Goal: Information Seeking & Learning: Check status

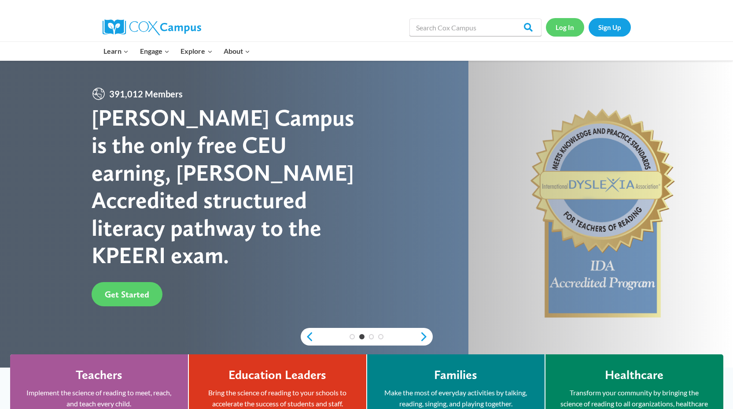
click at [562, 29] on link "Log In" at bounding box center [565, 27] width 38 height 18
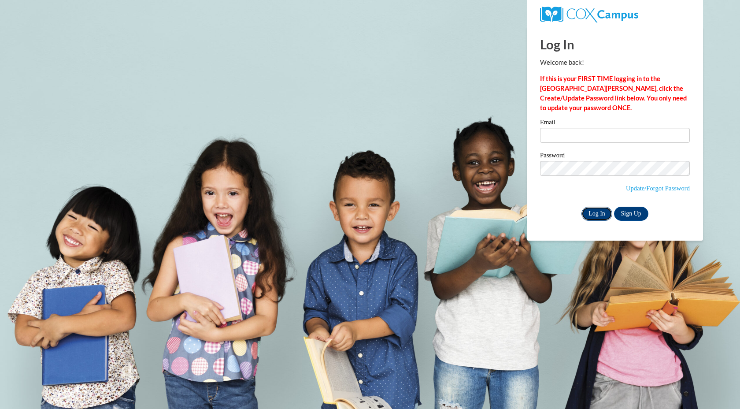
click at [596, 211] on input "Log In" at bounding box center [596, 213] width 31 height 14
type input "ssumm@mtsd.k12.wi.us"
click at [591, 216] on input "Log In" at bounding box center [596, 213] width 31 height 14
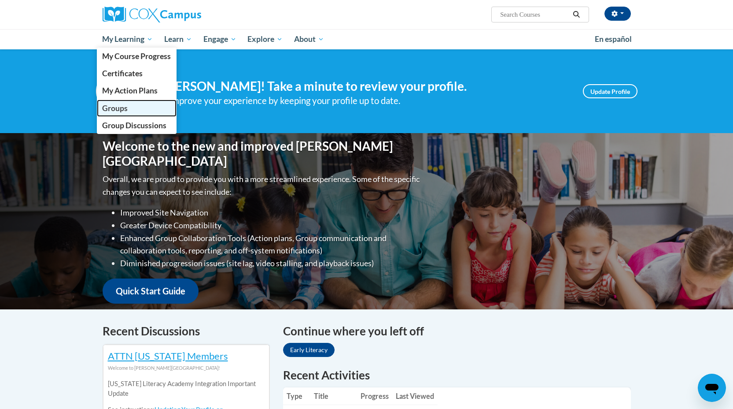
click at [131, 110] on link "Groups" at bounding box center [137, 107] width 80 height 17
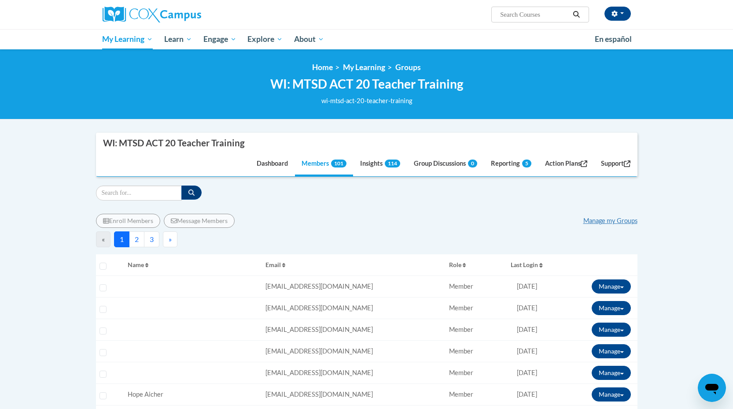
click at [531, 265] on button "Last Login" at bounding box center [526, 265] width 55 height 14
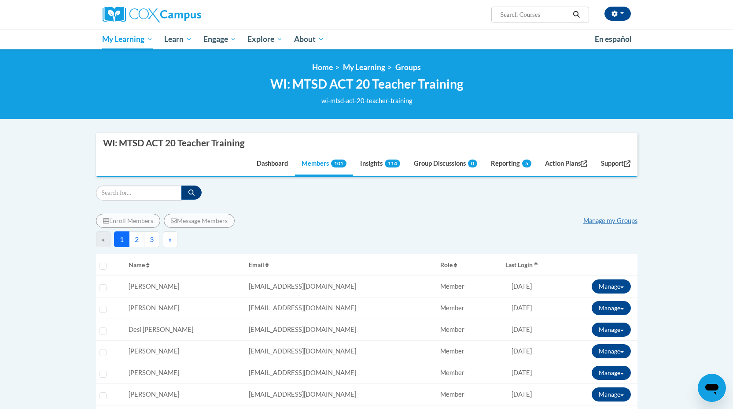
click at [521, 265] on button "Last Login" at bounding box center [521, 265] width 59 height 14
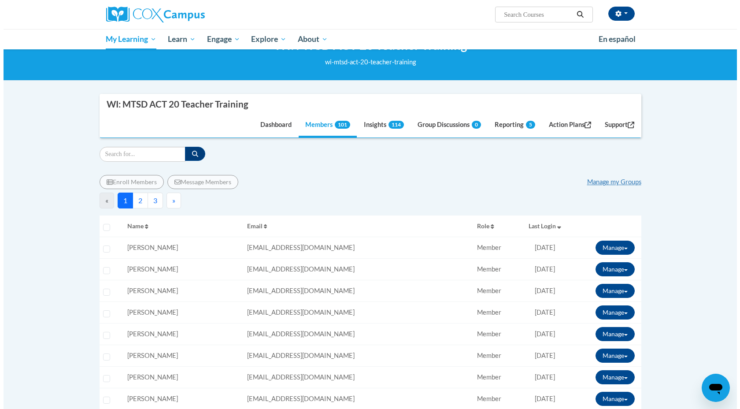
scroll to position [46, 0]
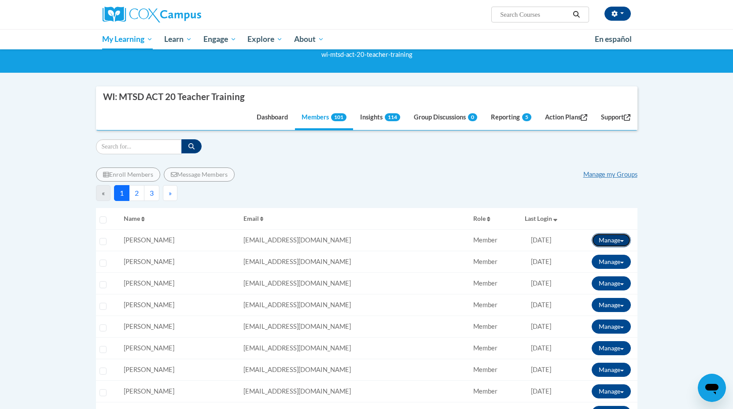
click at [620, 240] on span at bounding box center [622, 241] width 4 height 2
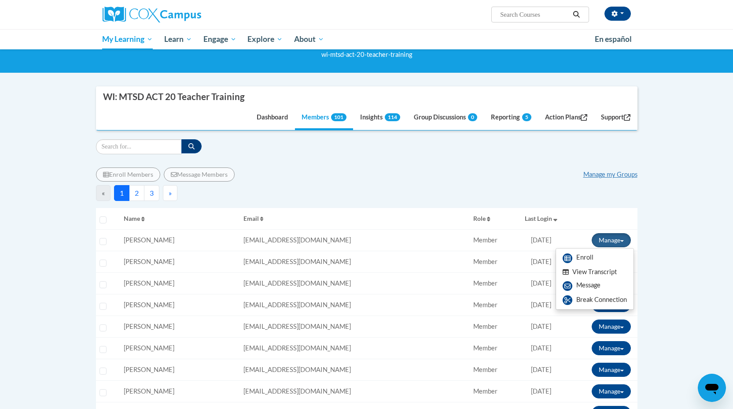
click at [589, 273] on button "View Transcript" at bounding box center [590, 272] width 68 height 14
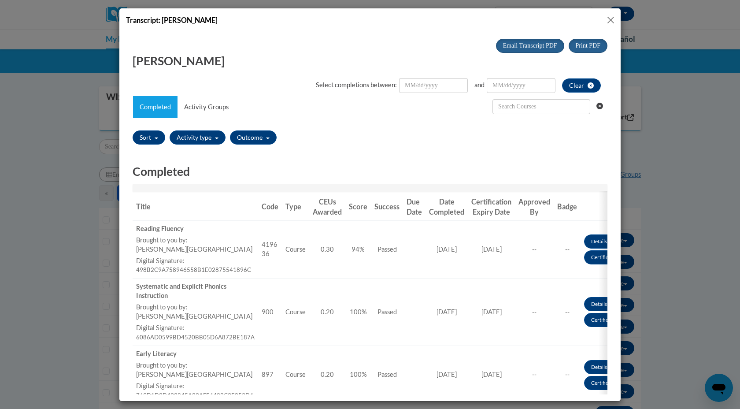
scroll to position [0, 0]
click at [612, 19] on button "Close" at bounding box center [610, 20] width 11 height 11
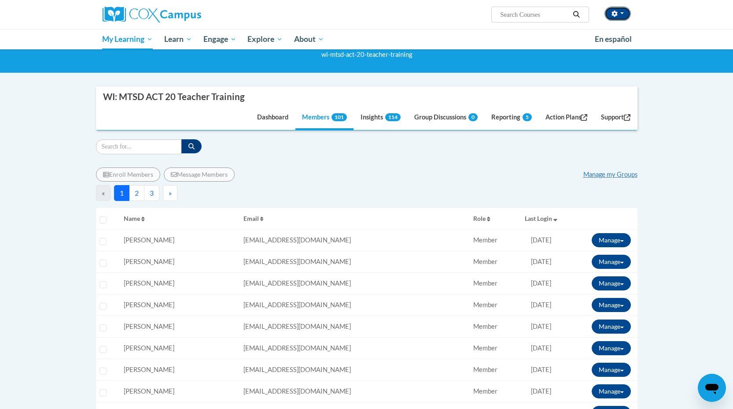
drag, startPoint x: 612, startPoint y: 19, endPoint x: 620, endPoint y: 43, distance: 25.5
click at [612, 19] on button "button" at bounding box center [617, 14] width 26 height 14
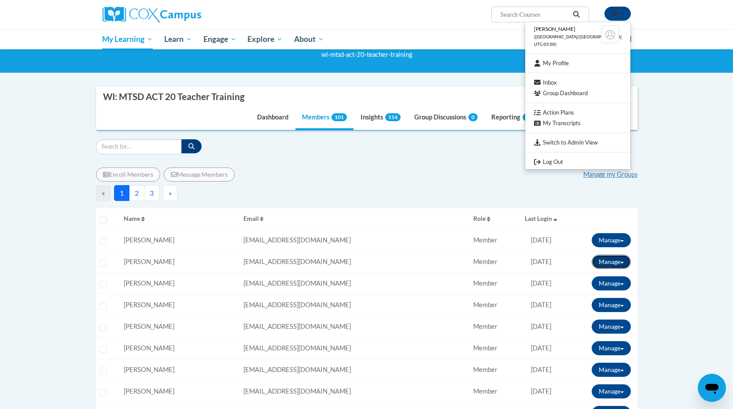
click at [625, 262] on button "Manage" at bounding box center [611, 261] width 39 height 14
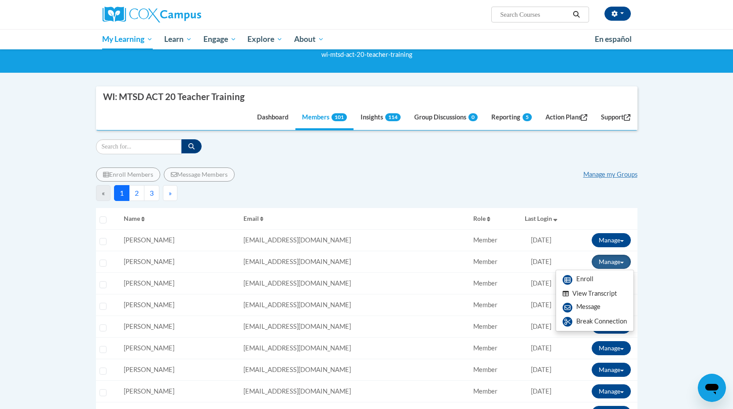
click at [592, 293] on button "View Transcript" at bounding box center [590, 294] width 68 height 14
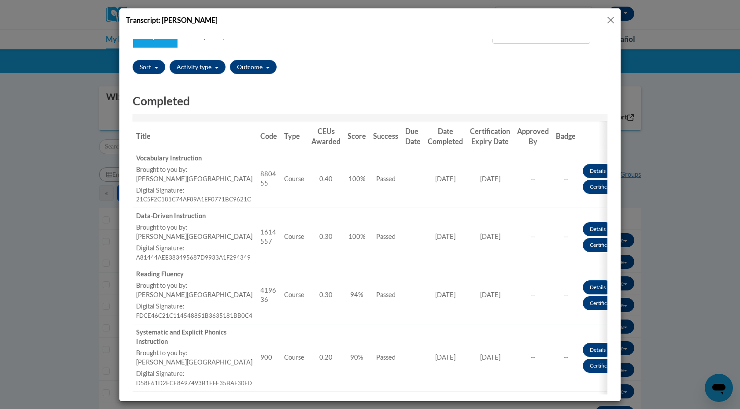
scroll to position [106, 0]
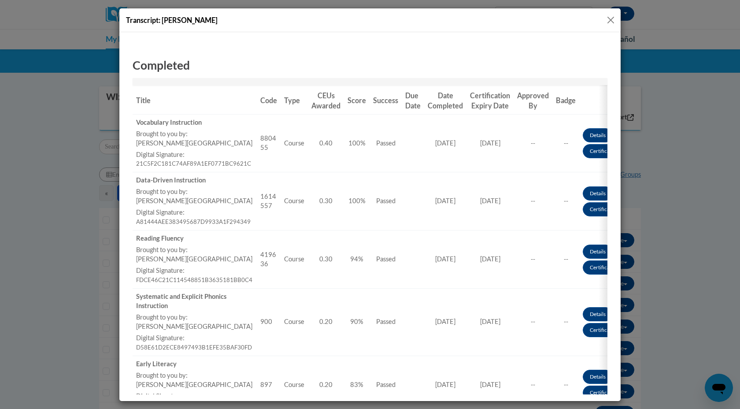
click at [610, 18] on button "Close" at bounding box center [610, 20] width 11 height 11
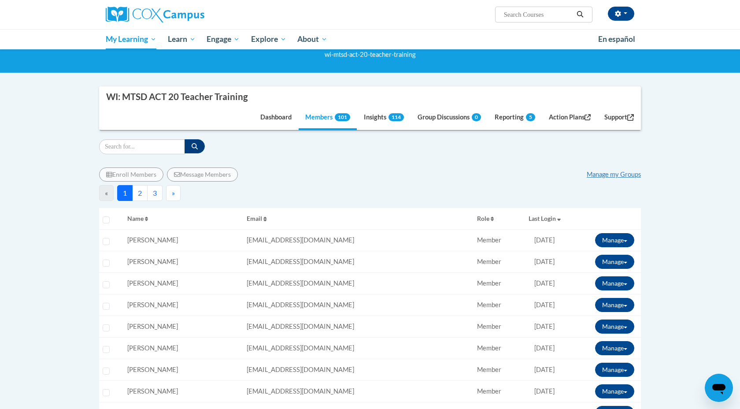
scroll to position [0, 0]
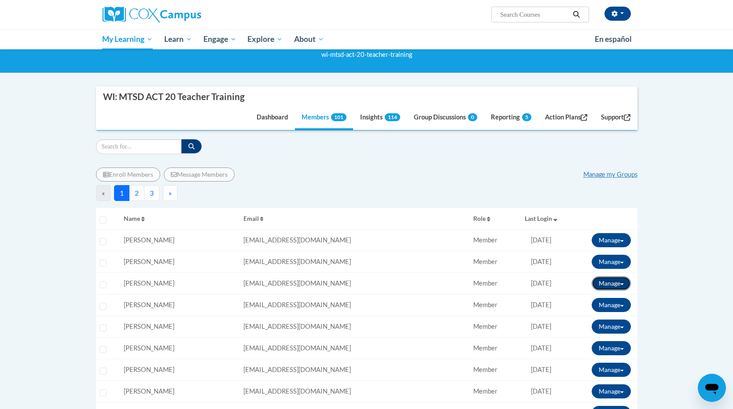
click at [624, 283] on button "Manage" at bounding box center [611, 283] width 39 height 14
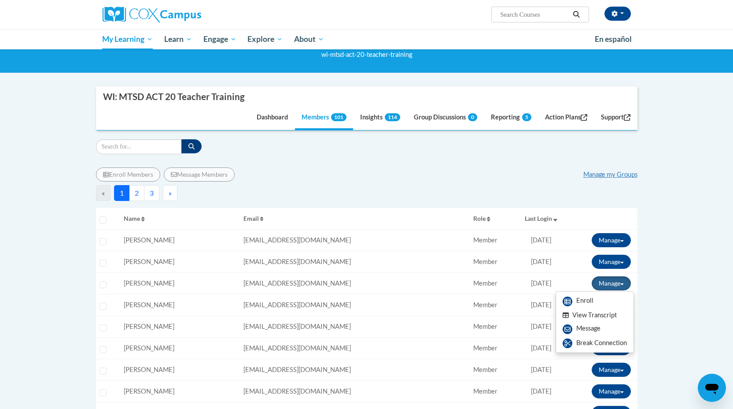
click at [593, 313] on button "View Transcript" at bounding box center [590, 315] width 68 height 14
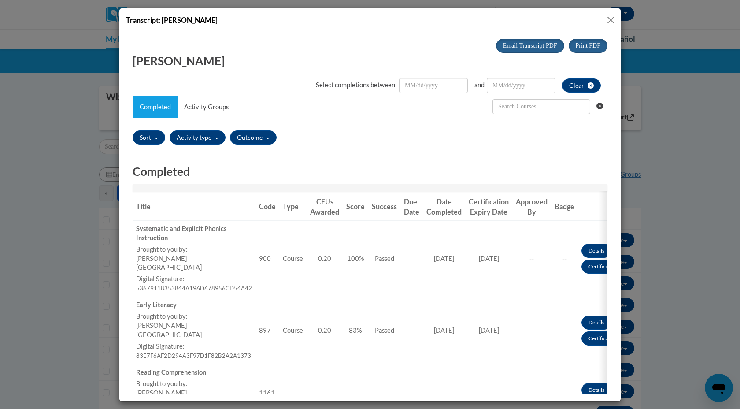
click at [610, 19] on button "Close" at bounding box center [610, 20] width 11 height 11
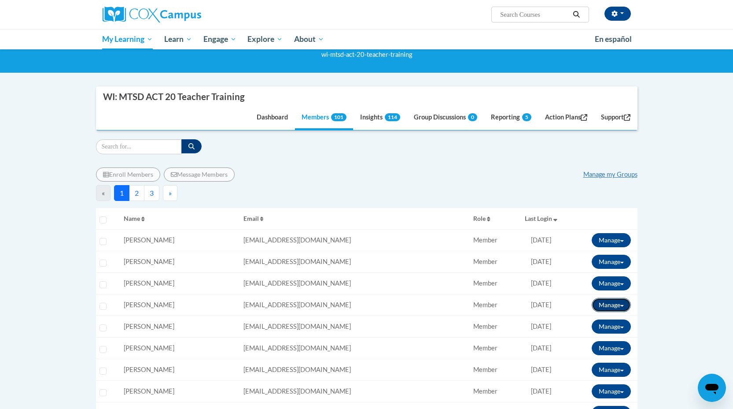
click at [623, 302] on button "Manage" at bounding box center [611, 305] width 39 height 14
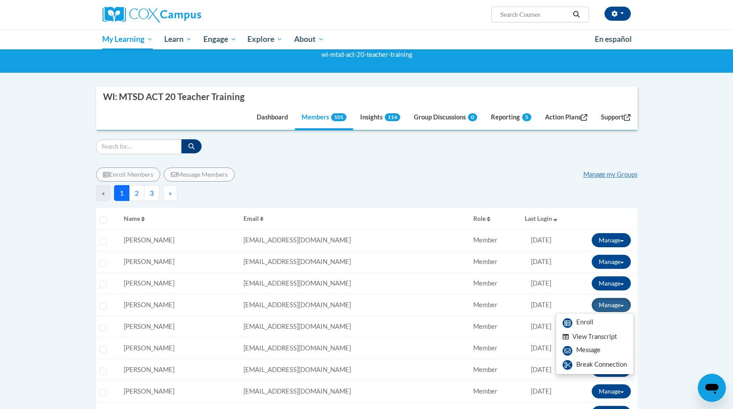
click at [593, 336] on button "View Transcript" at bounding box center [590, 337] width 68 height 14
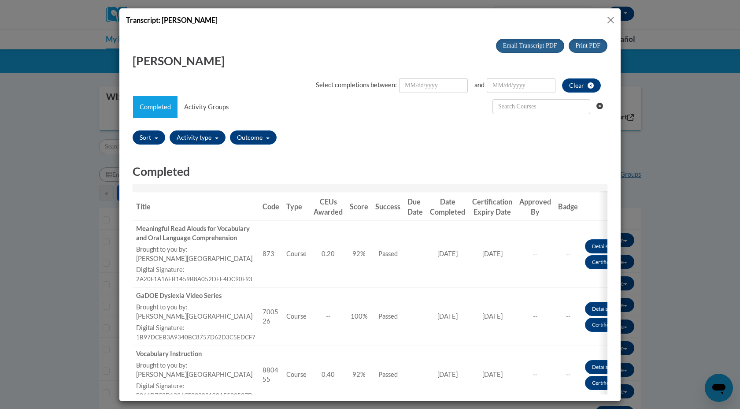
click at [611, 21] on button "Close" at bounding box center [610, 20] width 11 height 11
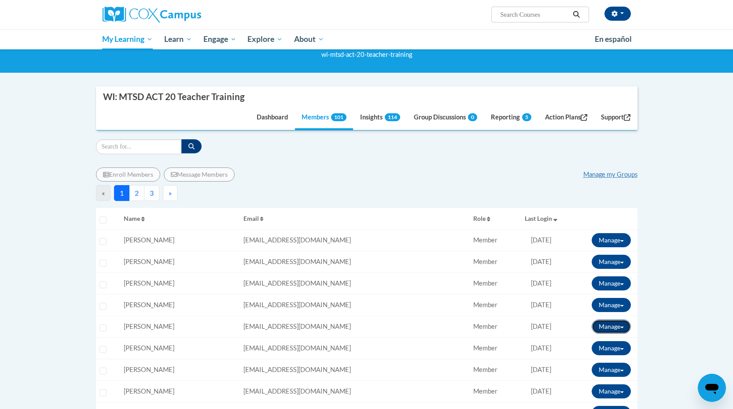
click at [619, 324] on button "Manage" at bounding box center [611, 326] width 39 height 14
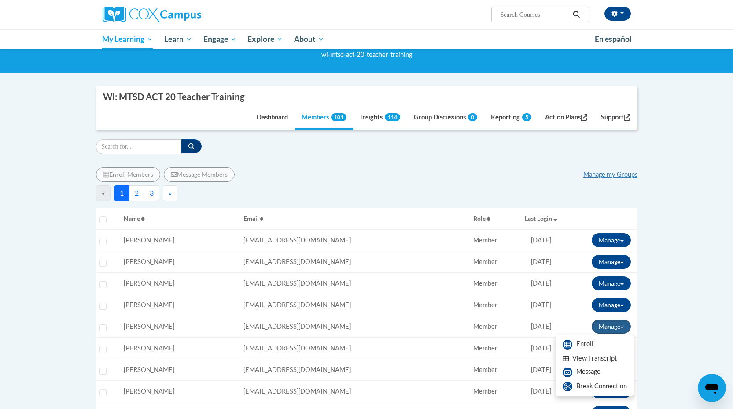
click at [585, 358] on button "View Transcript" at bounding box center [590, 358] width 68 height 14
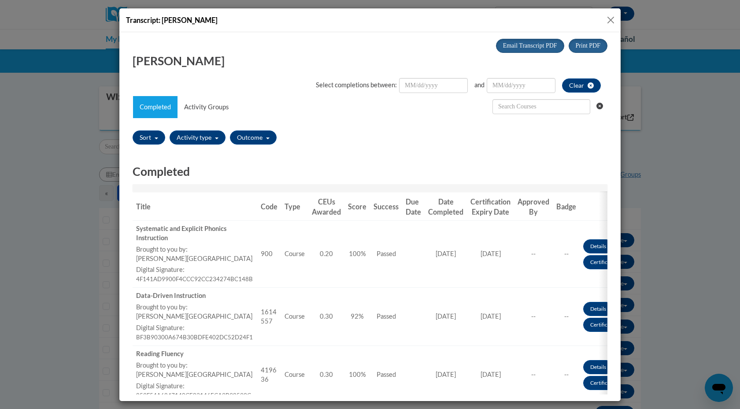
click at [610, 21] on button "Close" at bounding box center [610, 20] width 11 height 11
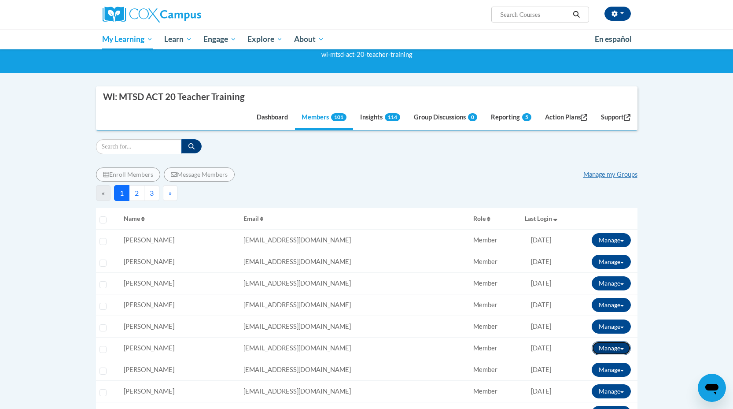
click at [624, 346] on button "Manage" at bounding box center [611, 348] width 39 height 14
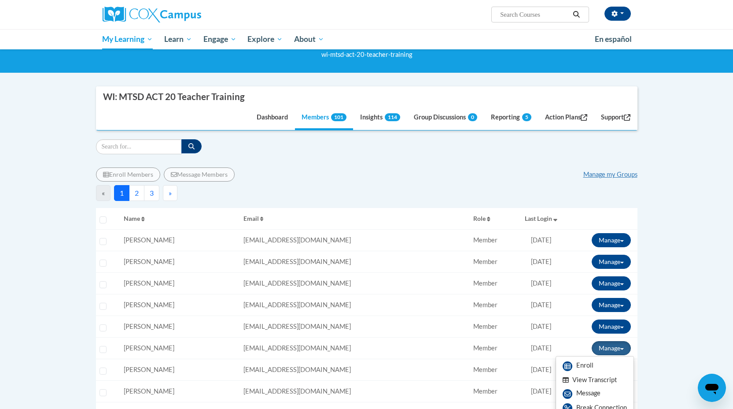
click at [577, 380] on button "View Transcript" at bounding box center [590, 380] width 68 height 14
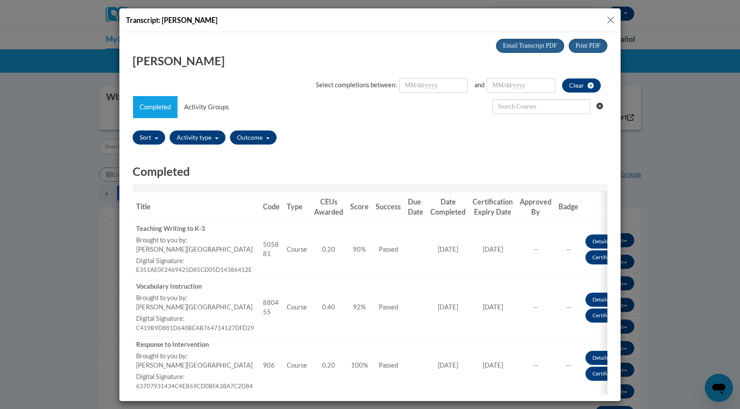
click at [611, 19] on button "Close" at bounding box center [610, 20] width 11 height 11
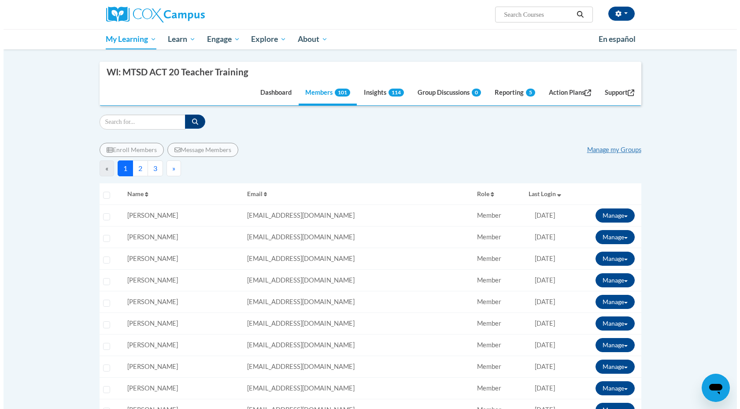
scroll to position [78, 0]
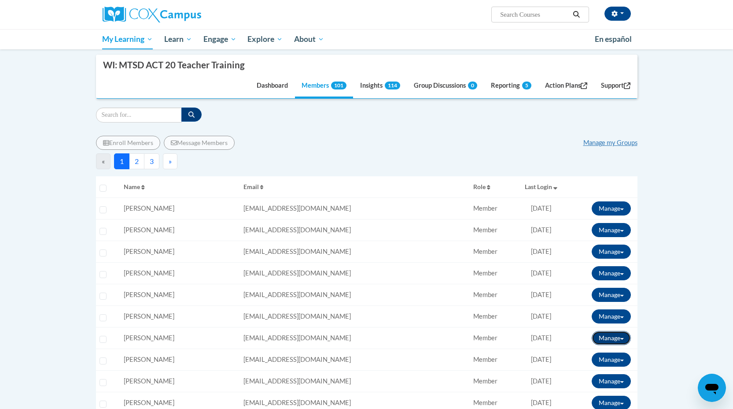
click at [622, 334] on button "Manage" at bounding box center [611, 338] width 39 height 14
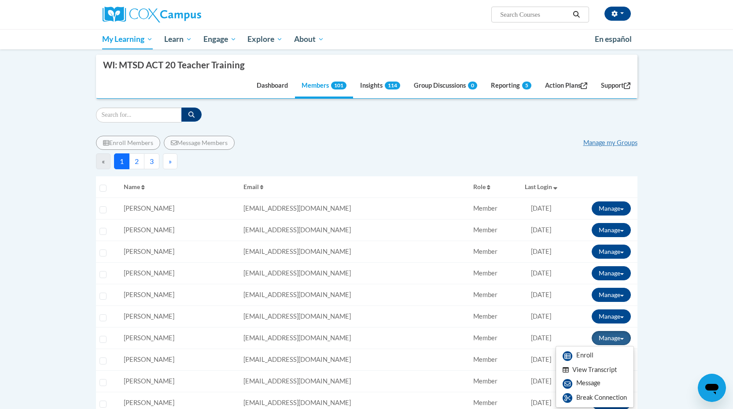
click at [586, 367] on button "View Transcript" at bounding box center [590, 370] width 68 height 14
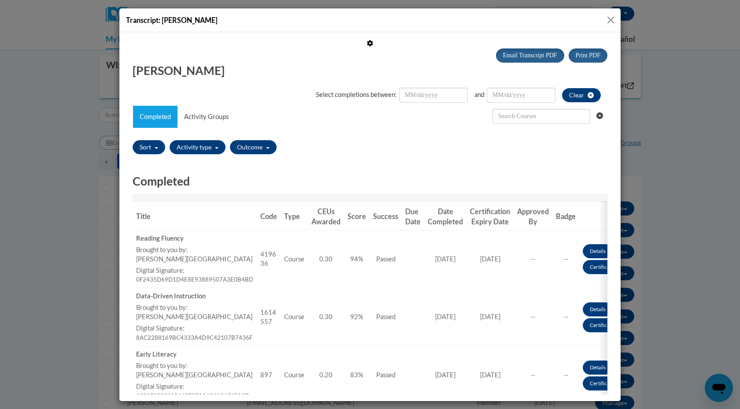
scroll to position [0, 0]
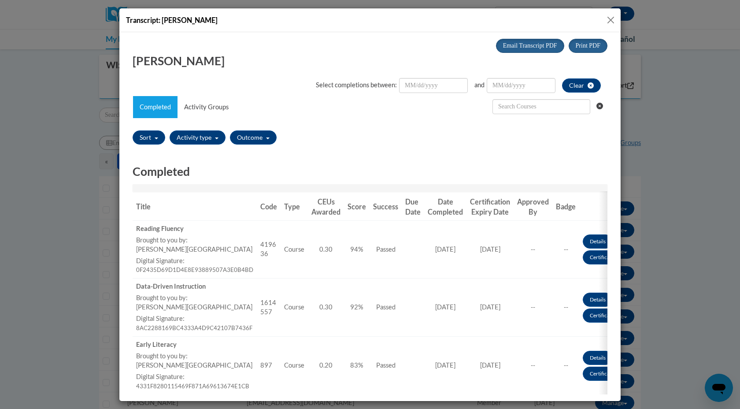
click at [607, 19] on button "Close" at bounding box center [610, 20] width 11 height 11
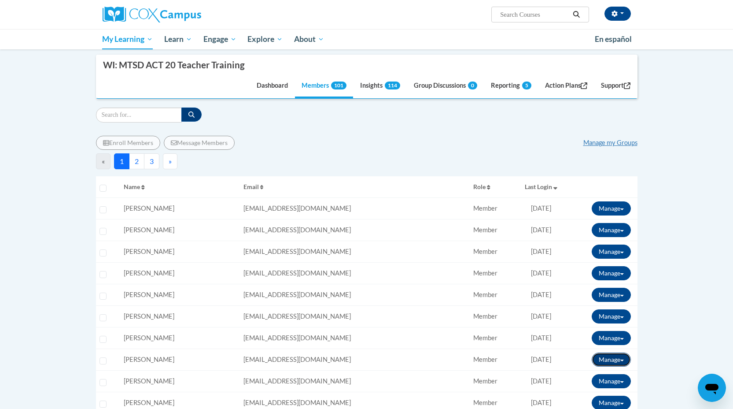
click at [624, 361] on button "Manage" at bounding box center [611, 359] width 39 height 14
click at [585, 388] on button "View Transcript" at bounding box center [590, 391] width 68 height 14
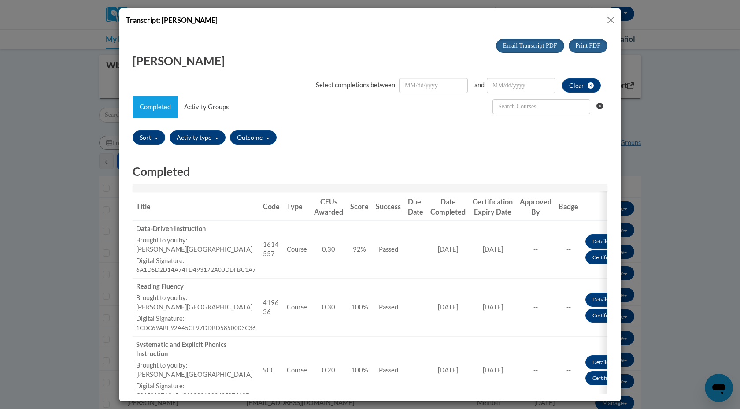
click at [608, 18] on button "Close" at bounding box center [610, 20] width 11 height 11
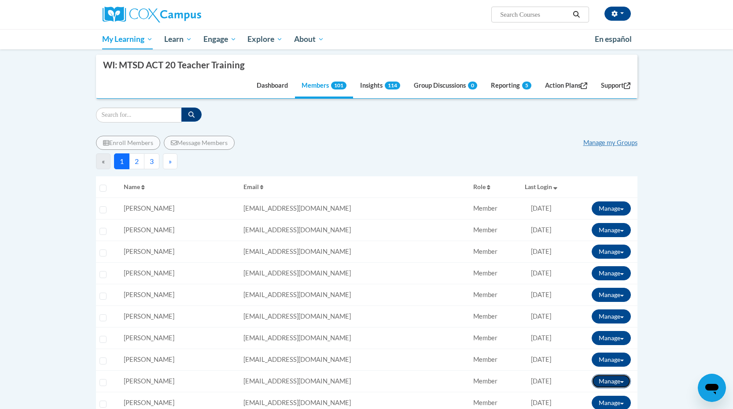
click at [620, 380] on button "Manage" at bounding box center [611, 381] width 39 height 14
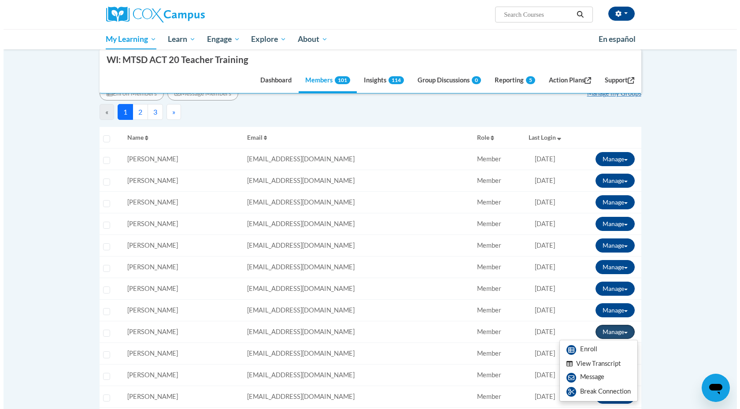
scroll to position [136, 0]
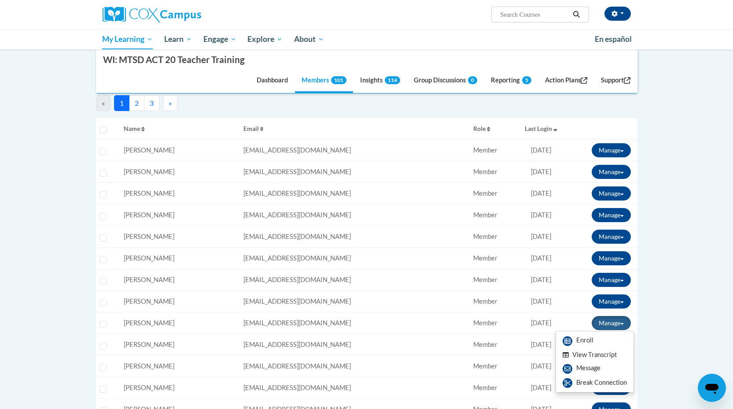
click at [581, 356] on button "View Transcript" at bounding box center [590, 355] width 68 height 14
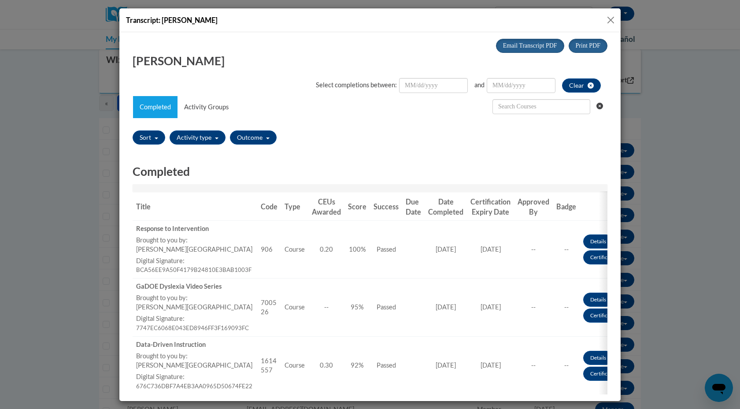
scroll to position [0, 0]
click at [611, 19] on button "Close" at bounding box center [610, 20] width 11 height 11
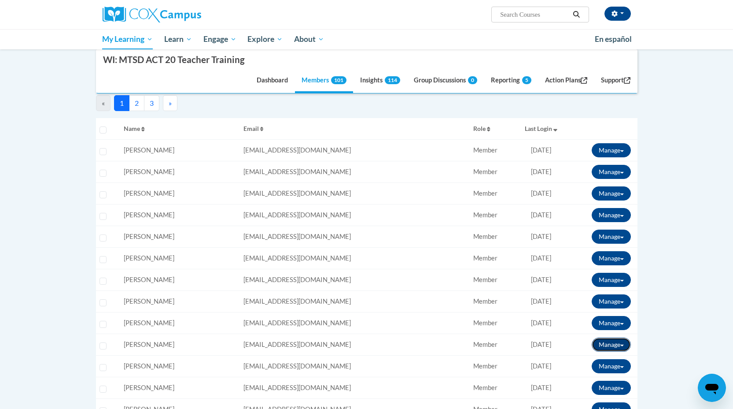
click at [623, 344] on span at bounding box center [622, 345] width 4 height 2
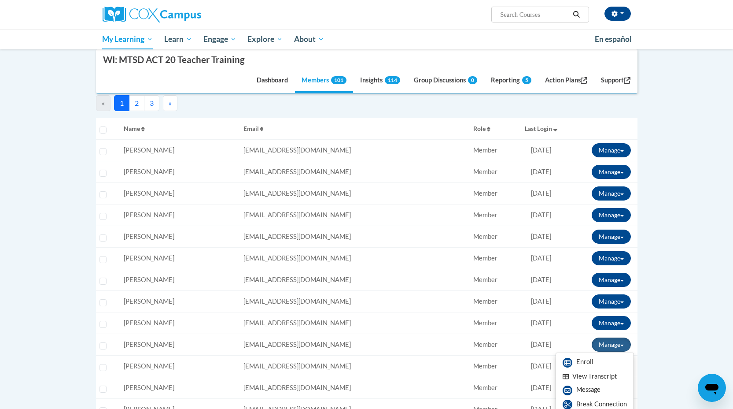
click at [593, 373] on button "View Transcript" at bounding box center [590, 376] width 68 height 14
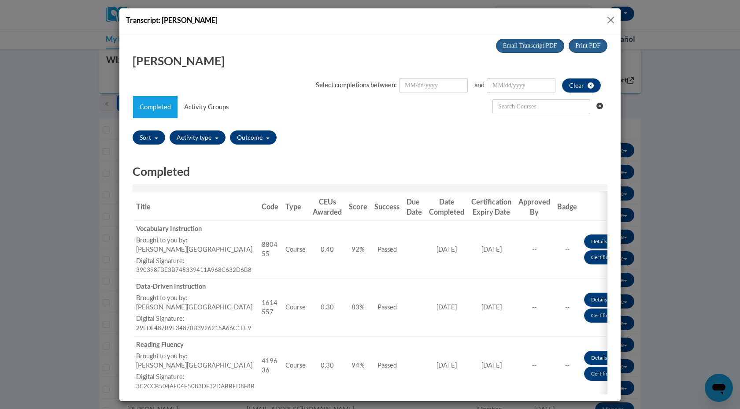
click at [610, 22] on button "Close" at bounding box center [610, 20] width 11 height 11
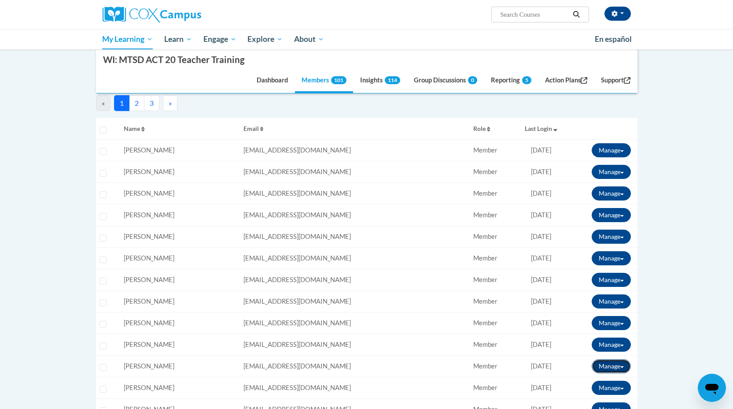
click at [621, 365] on button "Manage" at bounding box center [611, 366] width 39 height 14
click at [582, 399] on button "View Transcript" at bounding box center [590, 398] width 68 height 14
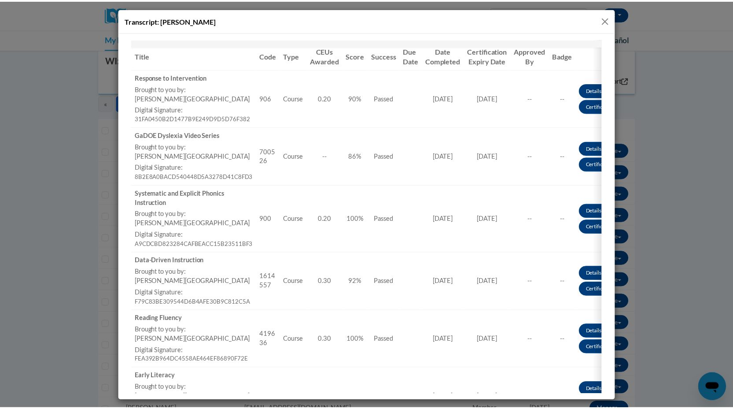
scroll to position [152, 0]
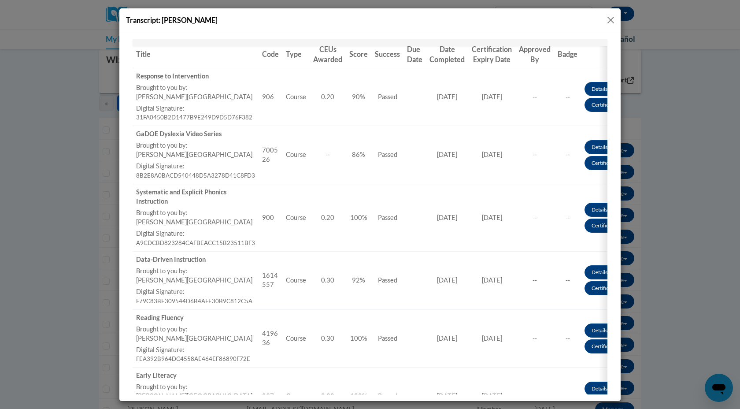
click at [610, 20] on button "Close" at bounding box center [610, 20] width 11 height 11
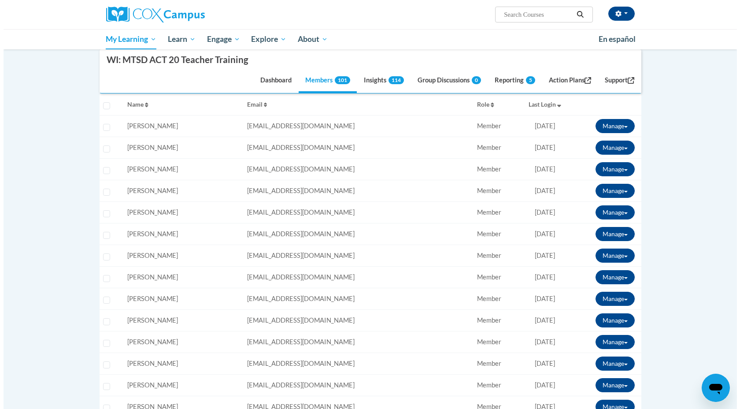
scroll to position [180, 0]
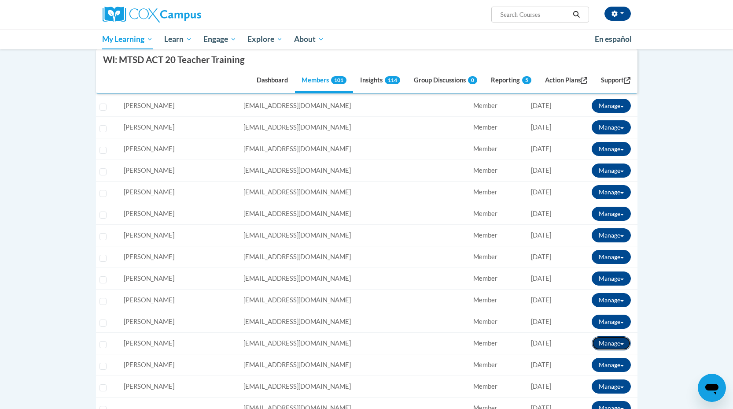
click at [621, 343] on span at bounding box center [622, 344] width 4 height 2
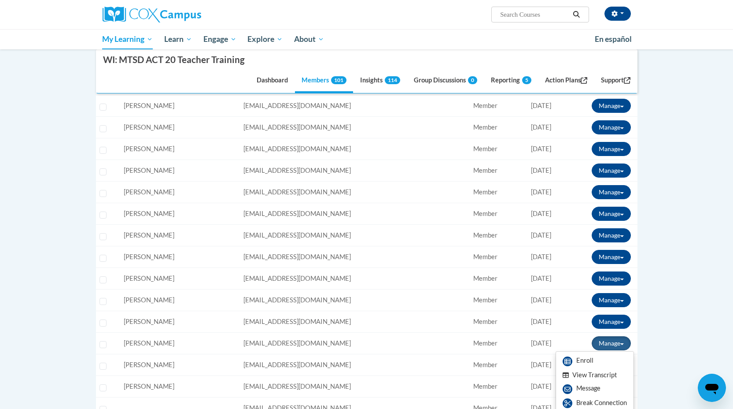
click at [581, 373] on button "View Transcript" at bounding box center [590, 375] width 68 height 14
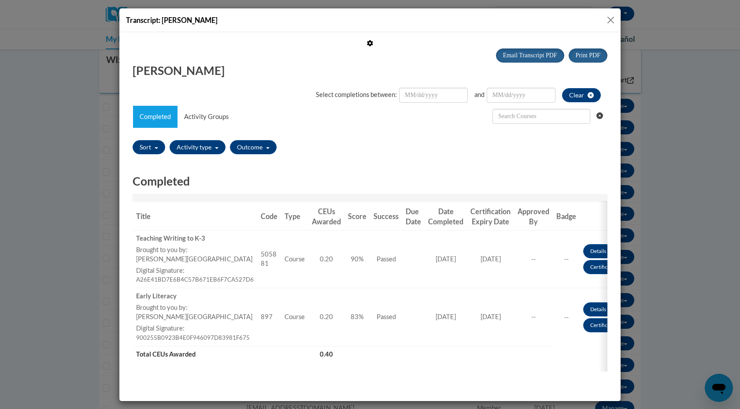
scroll to position [0, 0]
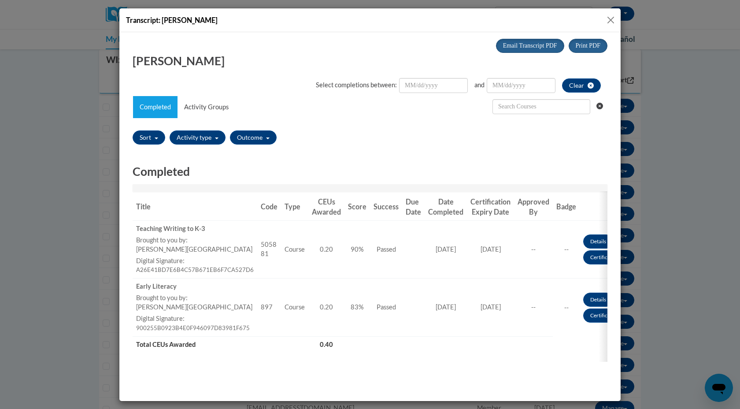
click at [610, 19] on button "Close" at bounding box center [610, 20] width 11 height 11
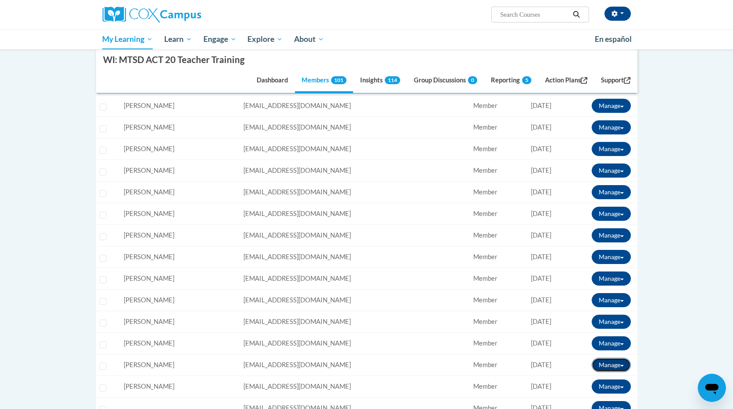
click at [622, 365] on span at bounding box center [622, 366] width 4 height 2
click at [582, 394] on button "View Transcript" at bounding box center [590, 397] width 68 height 14
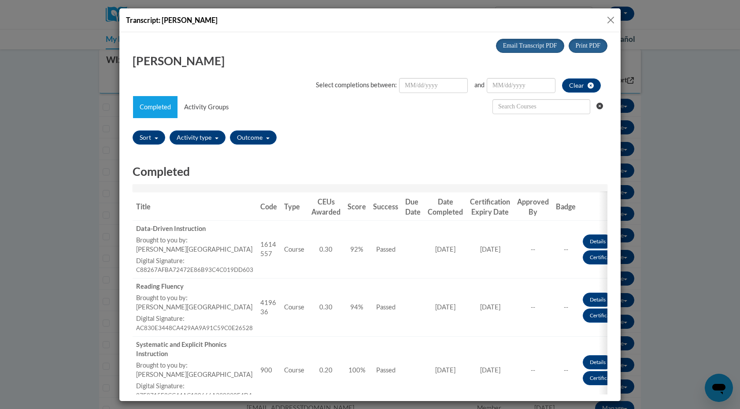
click at [611, 19] on button "Close" at bounding box center [610, 20] width 11 height 11
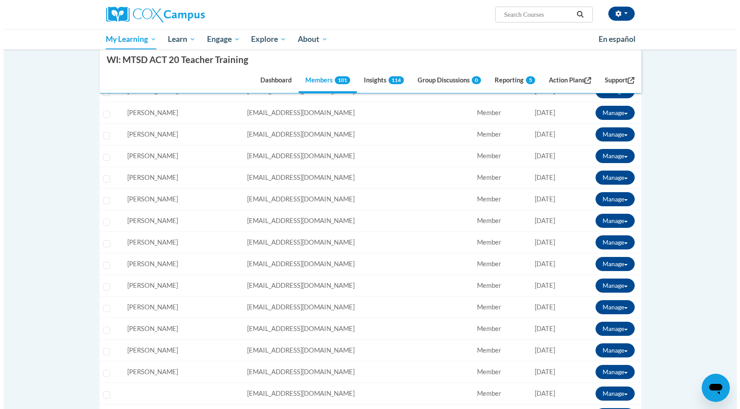
scroll to position [208, 0]
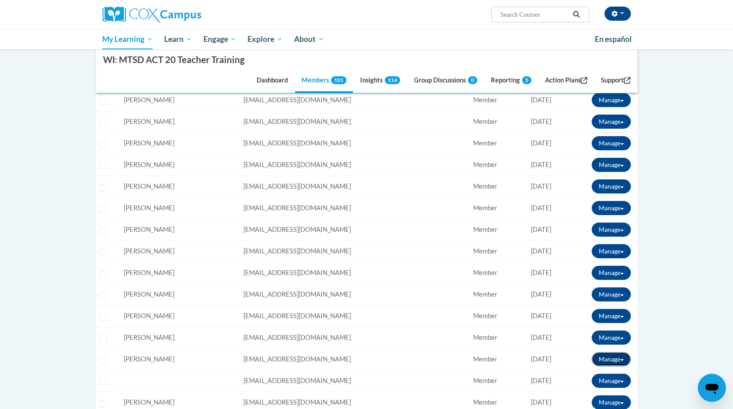
click at [620, 359] on span at bounding box center [622, 360] width 4 height 2
click at [589, 387] on button "View Transcript" at bounding box center [590, 391] width 68 height 14
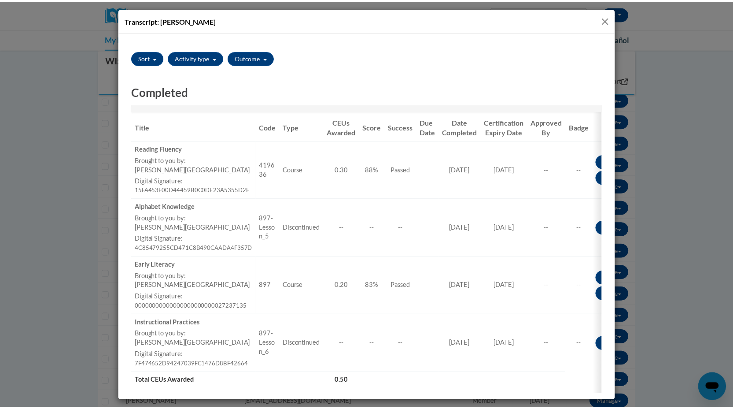
scroll to position [0, 0]
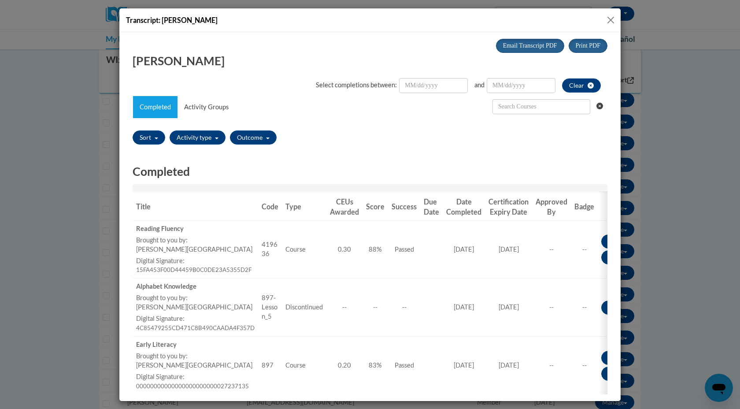
click at [611, 21] on button "Close" at bounding box center [610, 20] width 11 height 11
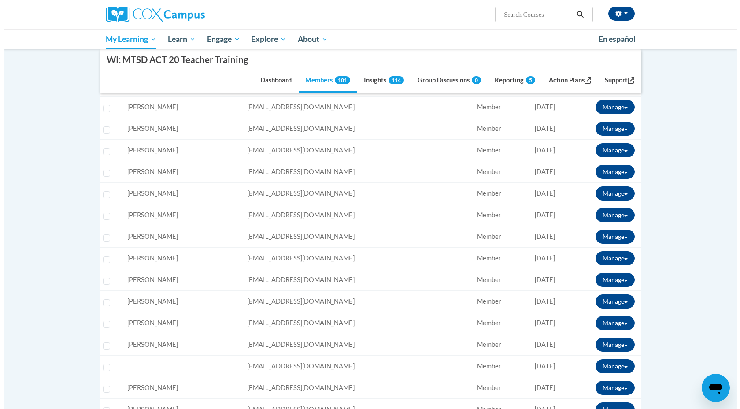
scroll to position [256, 0]
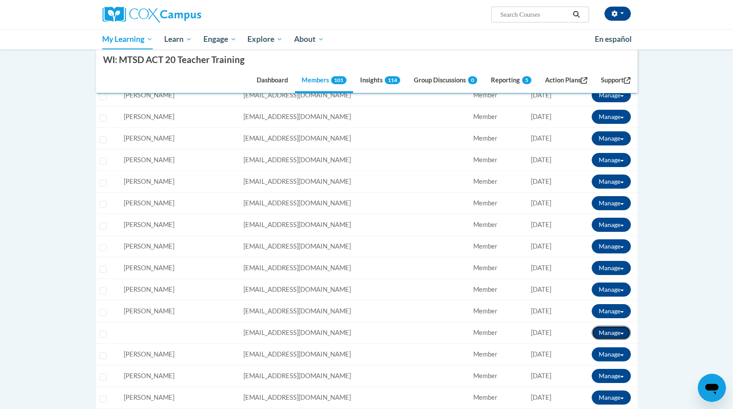
click at [621, 330] on button "Manage" at bounding box center [611, 332] width 39 height 14
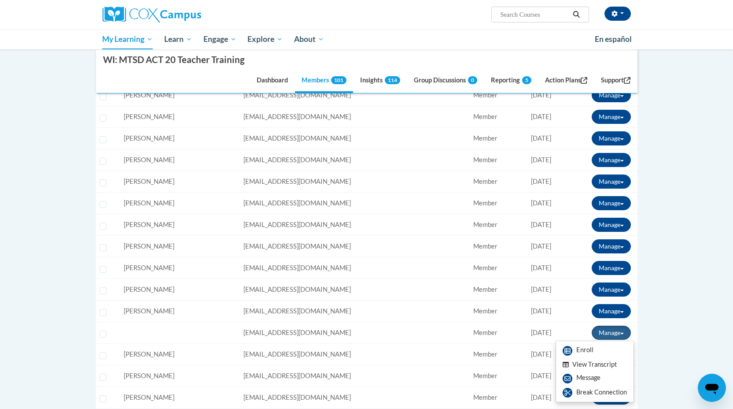
click at [595, 363] on button "View Transcript" at bounding box center [590, 364] width 68 height 14
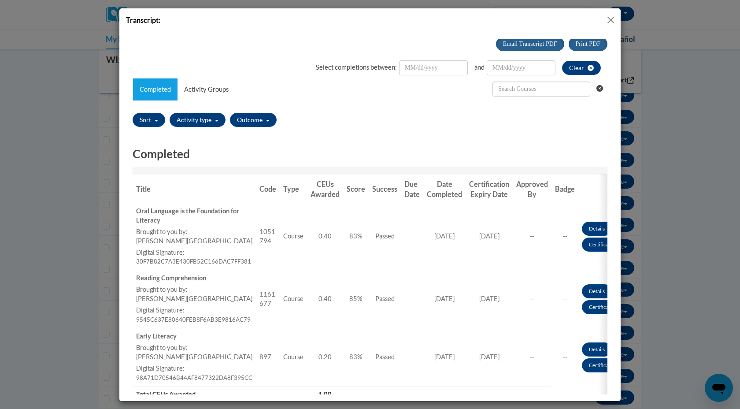
scroll to position [0, 0]
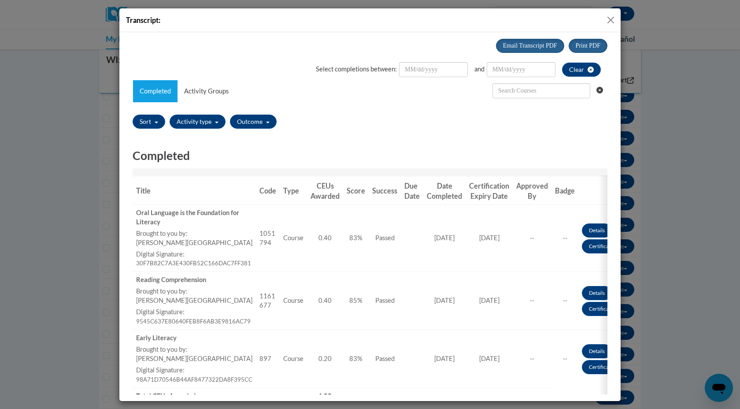
click at [610, 18] on button "Close" at bounding box center [610, 20] width 11 height 11
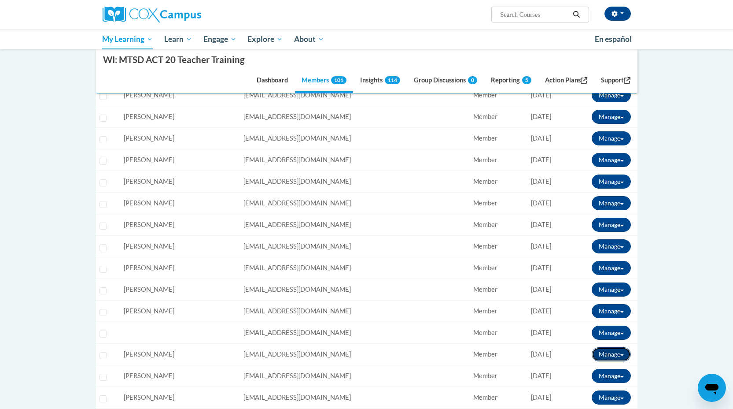
click at [624, 354] on button "Manage" at bounding box center [611, 354] width 39 height 14
click at [587, 388] on button "View Transcript" at bounding box center [590, 386] width 68 height 14
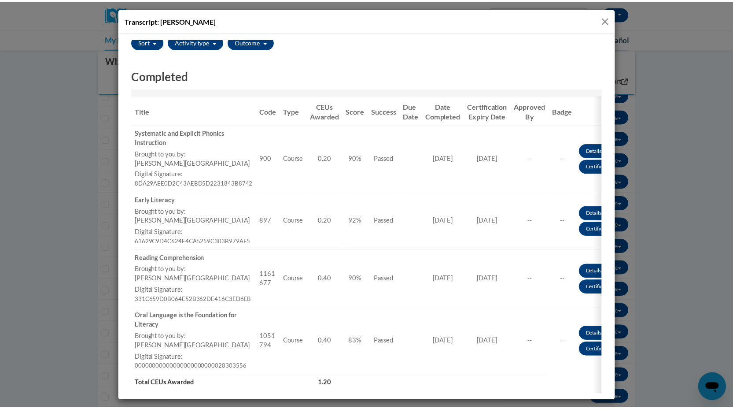
scroll to position [88, 0]
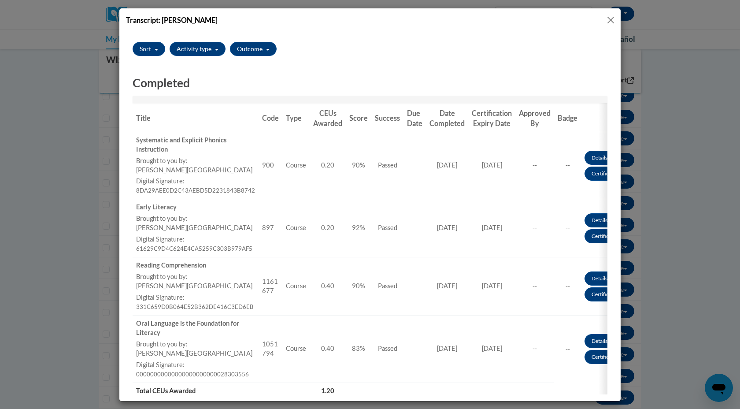
click at [611, 22] on button "Close" at bounding box center [610, 20] width 11 height 11
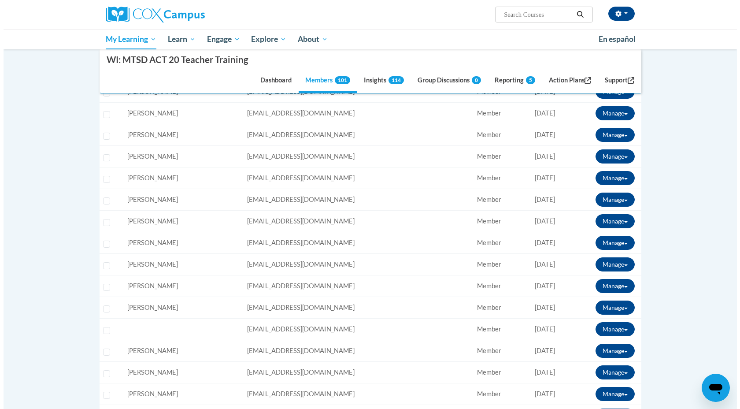
scroll to position [266, 0]
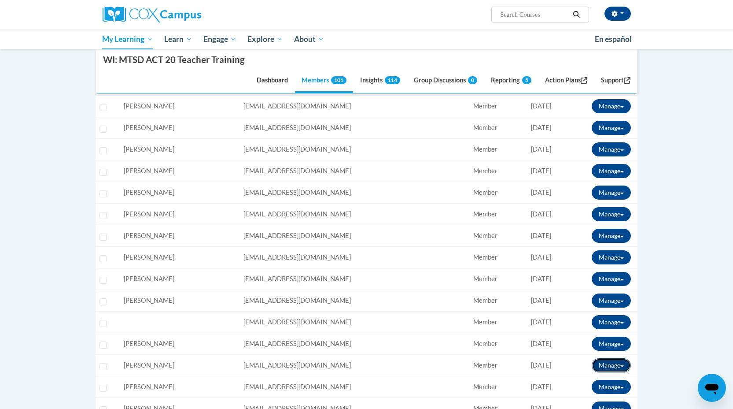
click at [623, 364] on button "Manage" at bounding box center [611, 365] width 39 height 14
click at [585, 400] on button "View Transcript" at bounding box center [590, 397] width 68 height 14
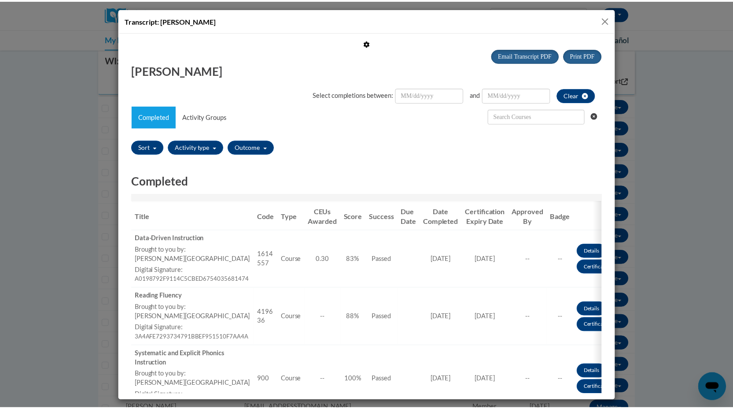
scroll to position [0, 0]
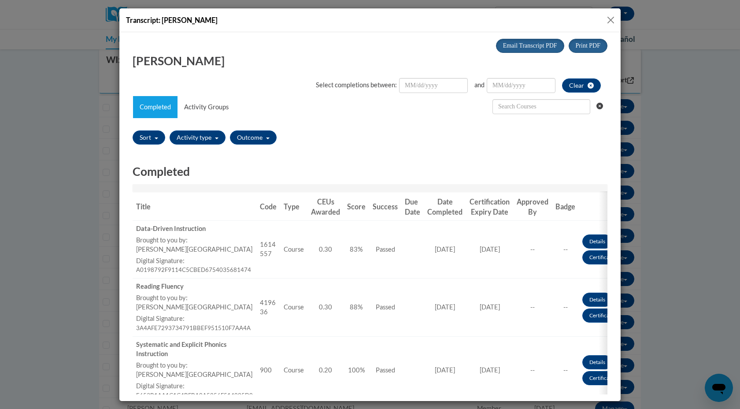
click at [611, 21] on button "Close" at bounding box center [610, 20] width 11 height 11
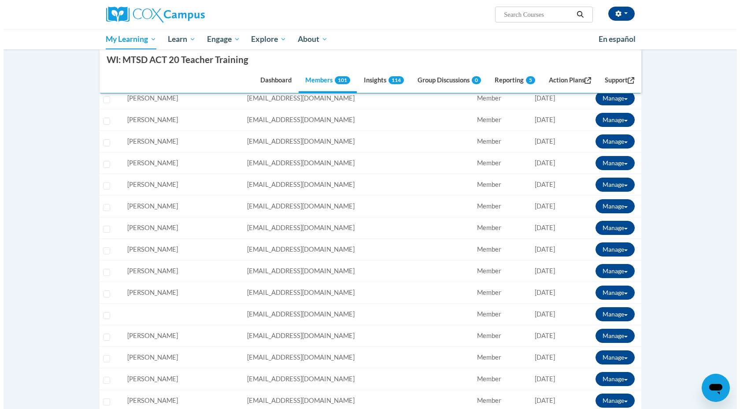
scroll to position [288, 0]
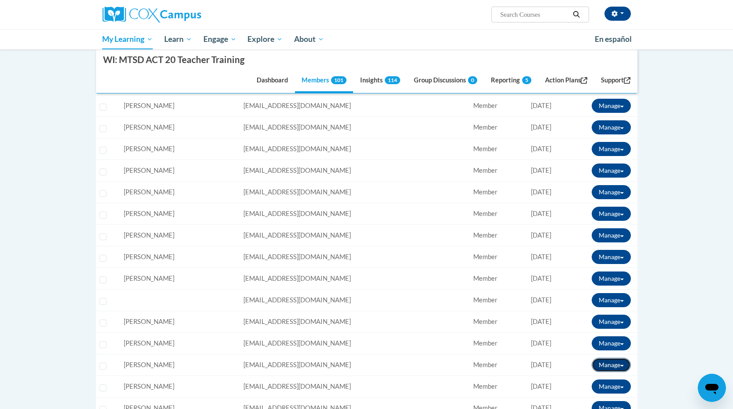
click at [621, 365] on span at bounding box center [622, 366] width 4 height 2
click at [582, 394] on button "View Transcript" at bounding box center [590, 397] width 68 height 14
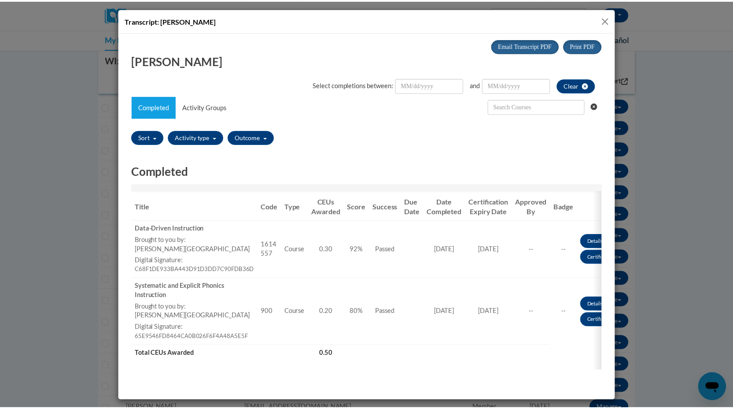
scroll to position [0, 0]
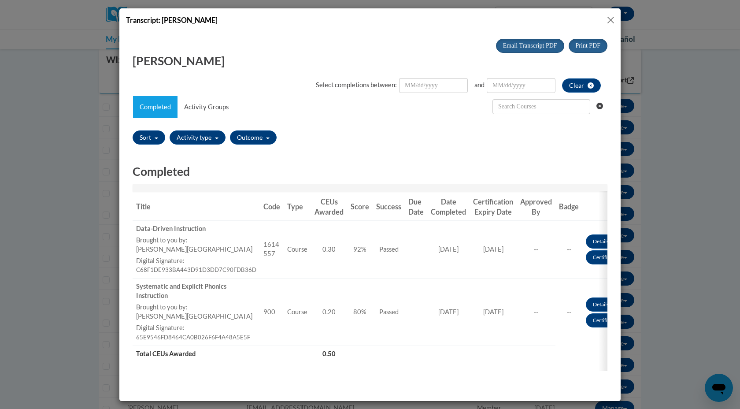
click at [610, 20] on button "Close" at bounding box center [610, 20] width 11 height 11
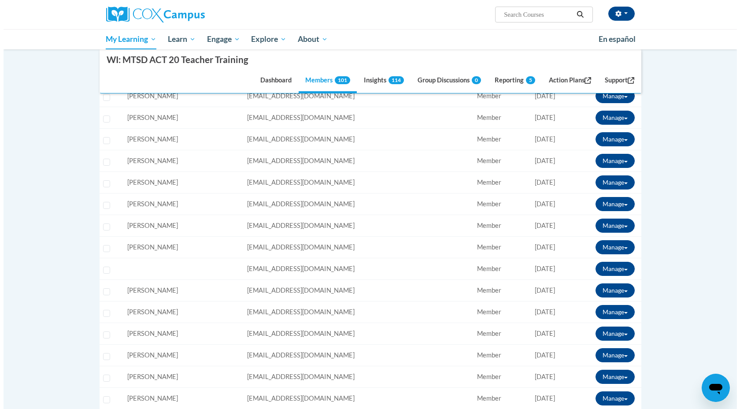
scroll to position [320, 0]
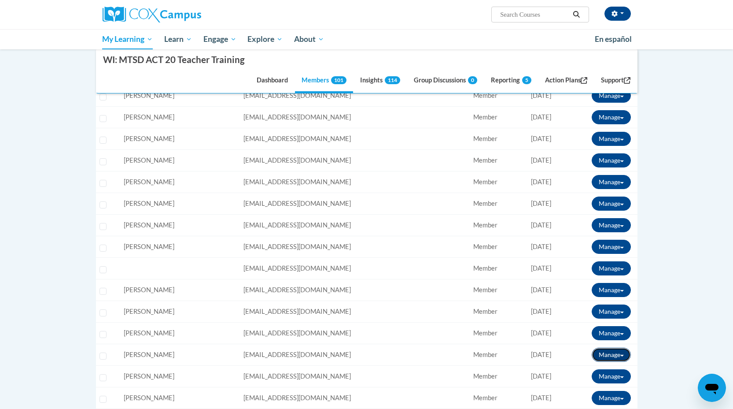
click at [622, 353] on button "Manage" at bounding box center [611, 354] width 39 height 14
click at [596, 387] on button "View Transcript" at bounding box center [590, 386] width 68 height 14
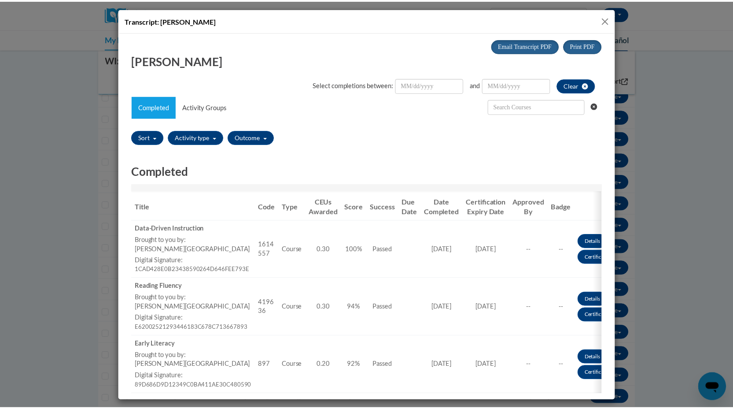
scroll to position [0, 0]
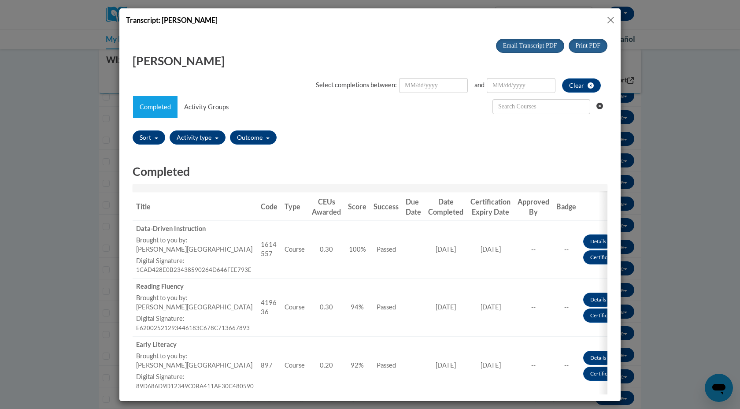
click at [611, 21] on button "Close" at bounding box center [610, 20] width 11 height 11
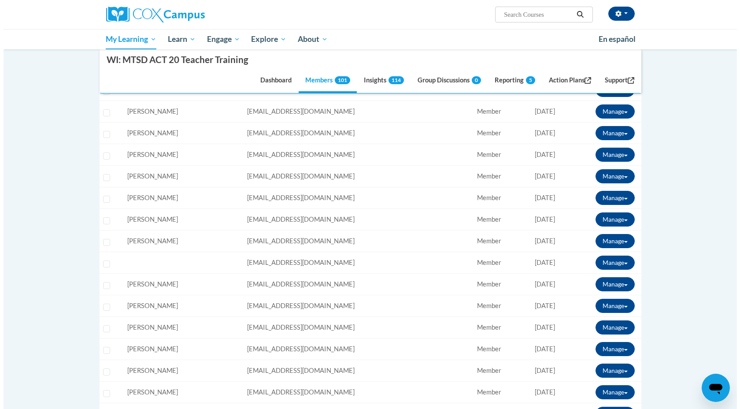
scroll to position [326, 0]
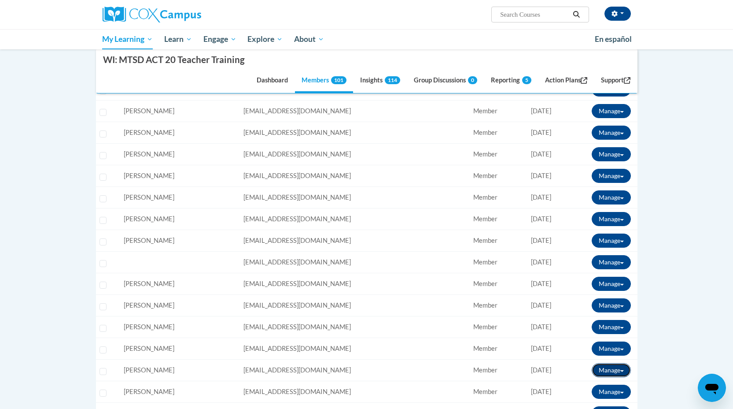
click at [620, 370] on span at bounding box center [622, 371] width 4 height 2
click at [583, 400] on button "View Transcript" at bounding box center [590, 402] width 68 height 14
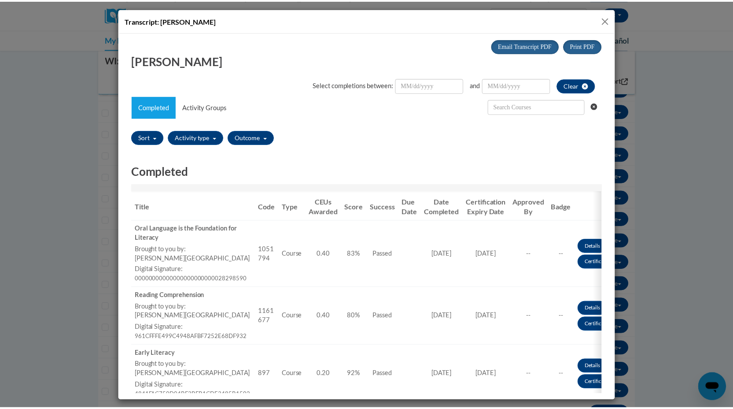
scroll to position [0, 0]
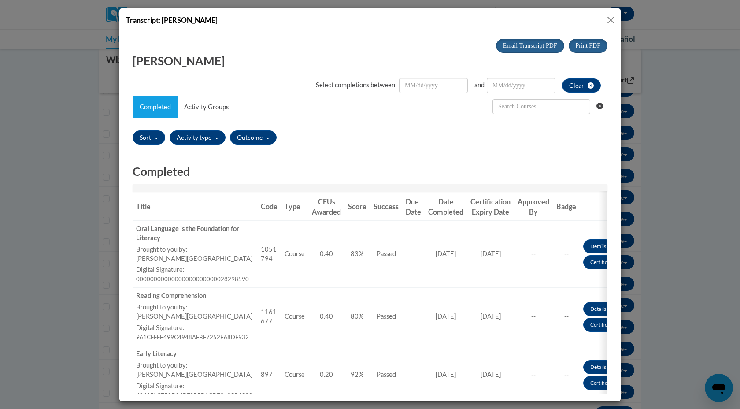
click at [611, 21] on button "Close" at bounding box center [610, 20] width 11 height 11
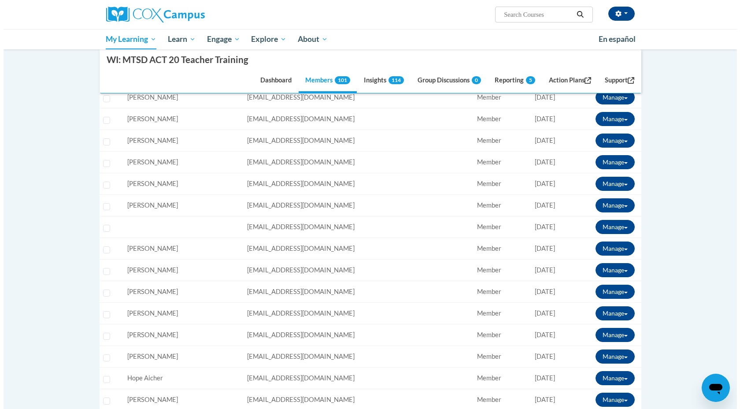
scroll to position [362, 0]
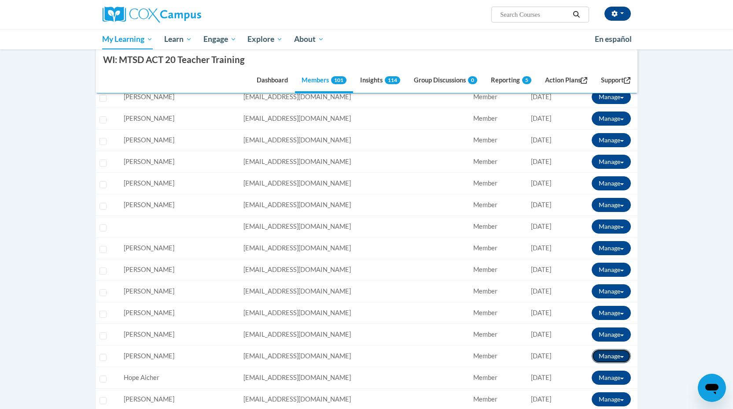
click at [622, 357] on button "Manage" at bounding box center [611, 356] width 39 height 14
click at [584, 384] on button "View Transcript" at bounding box center [590, 388] width 68 height 14
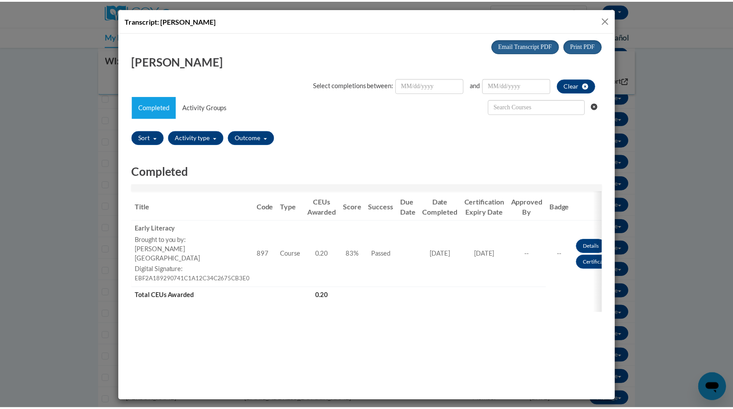
scroll to position [0, 0]
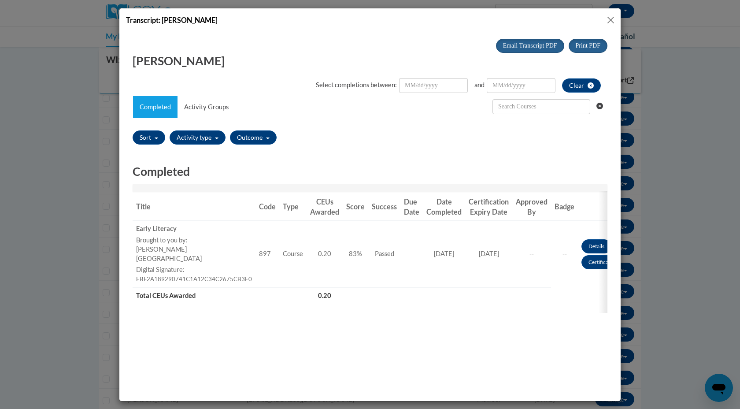
click at [610, 17] on button "Close" at bounding box center [610, 20] width 11 height 11
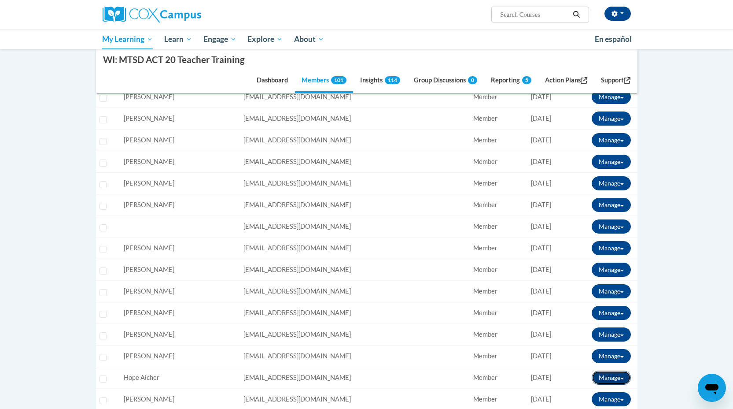
click at [620, 377] on span at bounding box center [622, 378] width 4 height 2
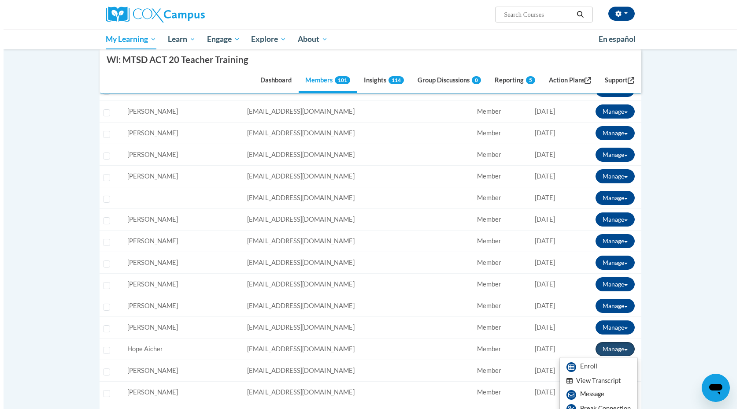
scroll to position [413, 0]
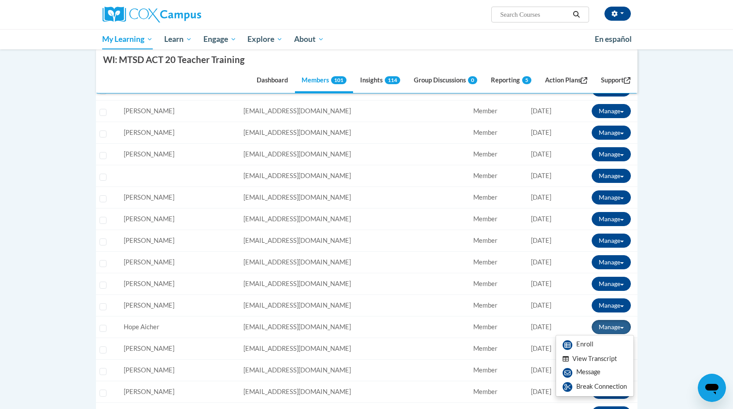
click at [586, 357] on button "View Transcript" at bounding box center [590, 359] width 68 height 14
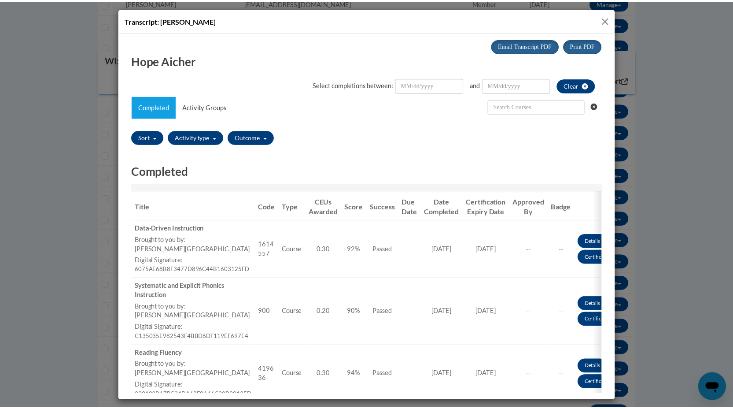
scroll to position [0, 0]
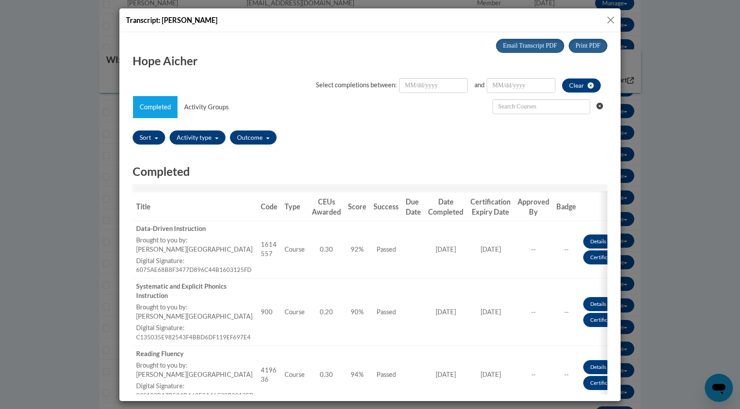
click at [609, 18] on button "Close" at bounding box center [610, 20] width 11 height 11
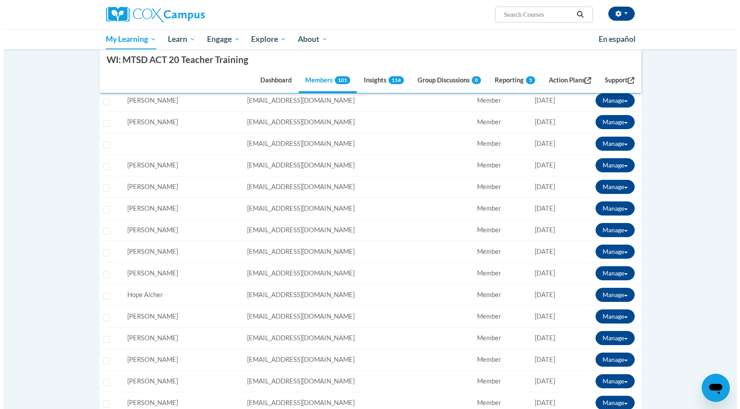
scroll to position [446, 0]
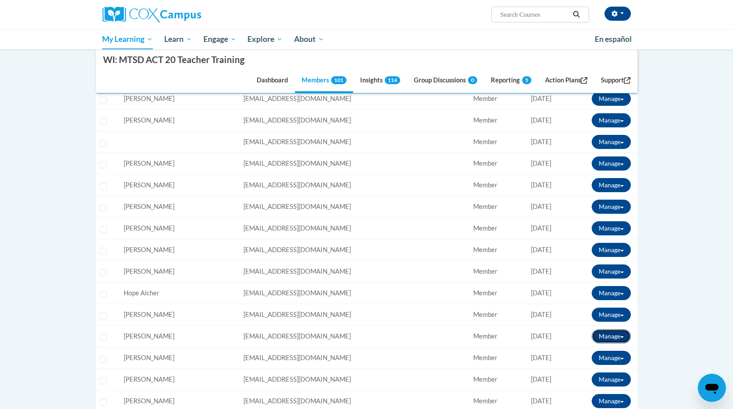
click at [624, 336] on button "Manage" at bounding box center [611, 336] width 39 height 14
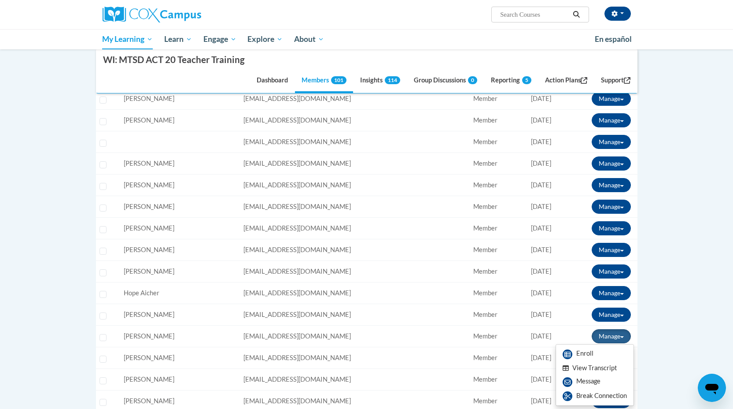
click at [609, 365] on button "View Transcript" at bounding box center [590, 368] width 68 height 14
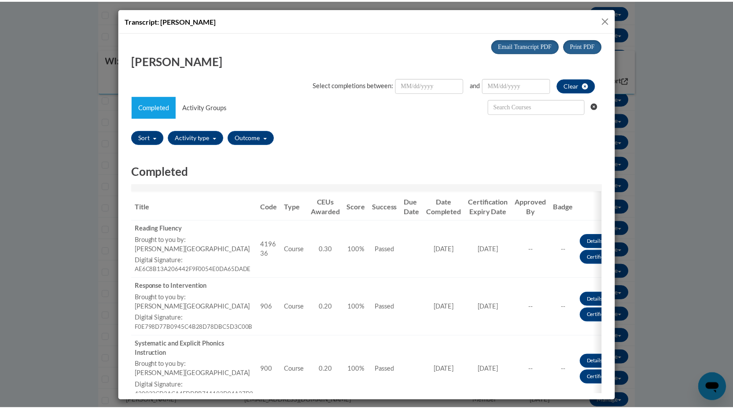
scroll to position [0, 0]
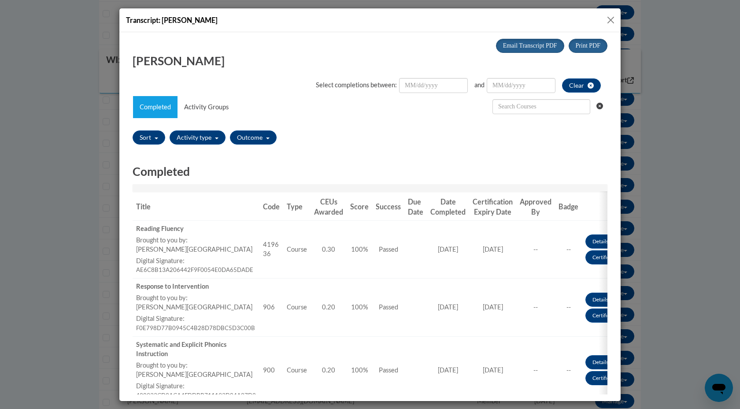
click at [610, 19] on button "Close" at bounding box center [610, 20] width 11 height 11
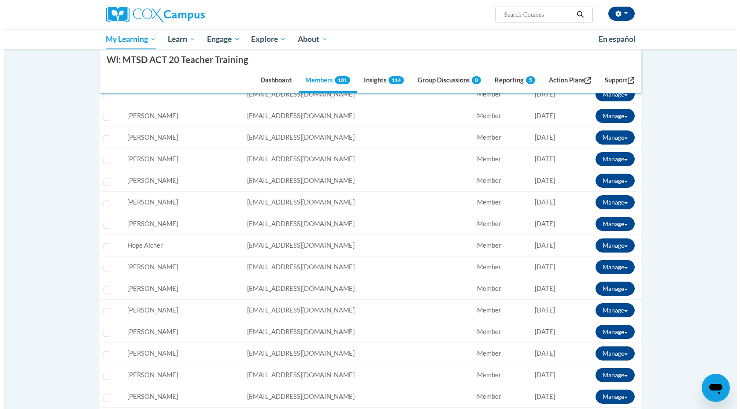
scroll to position [505, 0]
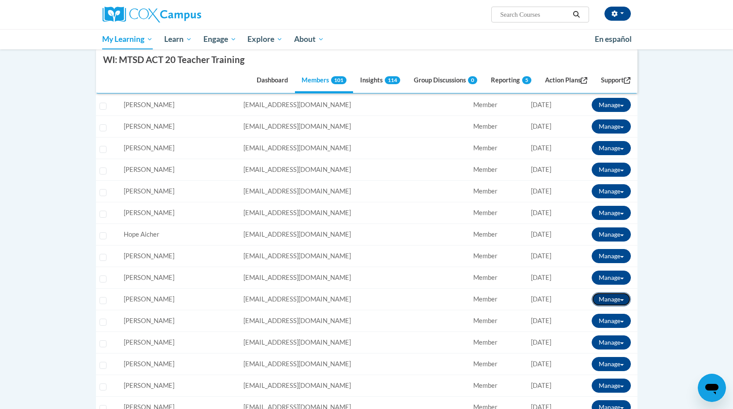
click at [623, 299] on span at bounding box center [622, 300] width 4 height 2
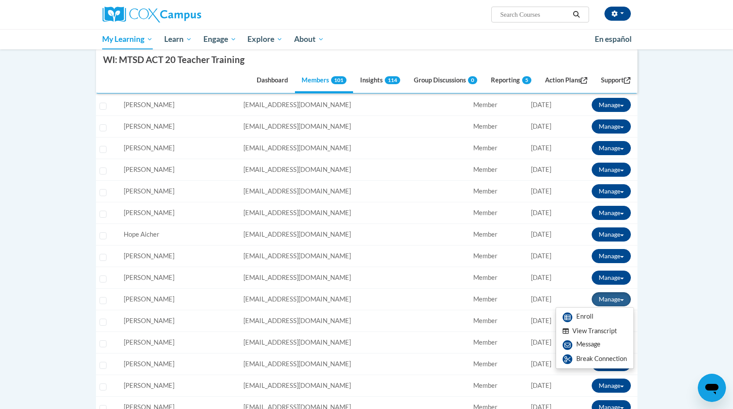
click at [585, 331] on button "View Transcript" at bounding box center [590, 331] width 68 height 14
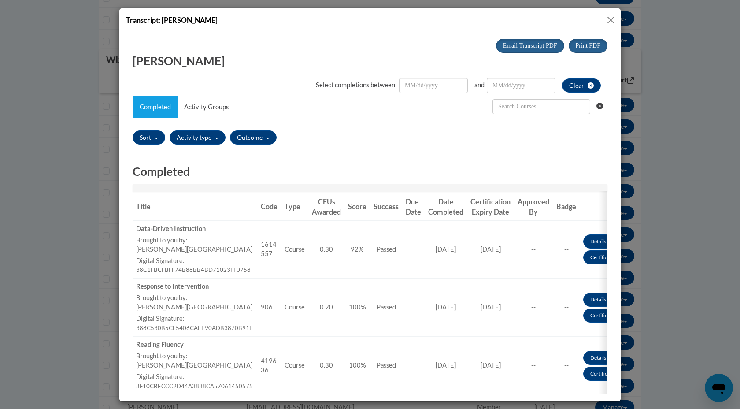
scroll to position [0, 0]
click at [610, 21] on button "Close" at bounding box center [610, 20] width 11 height 11
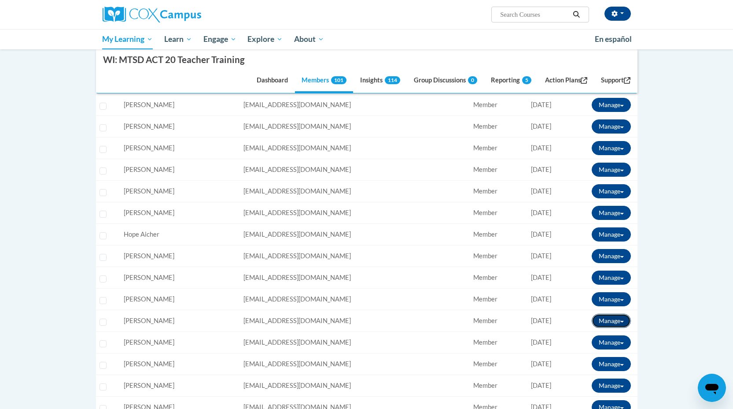
click at [622, 320] on span at bounding box center [622, 321] width 4 height 2
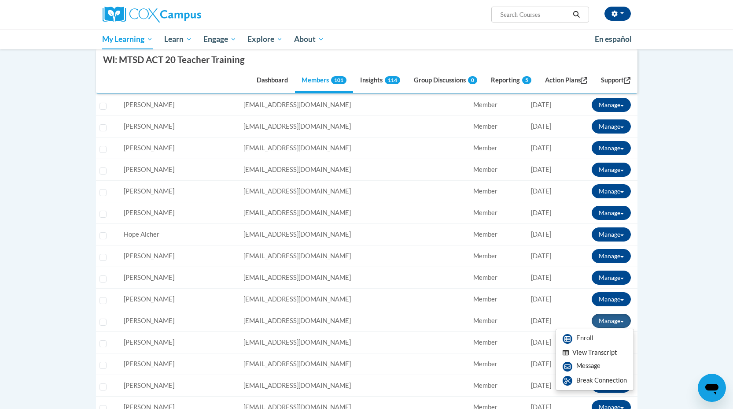
click at [607, 349] on button "View Transcript" at bounding box center [590, 353] width 68 height 14
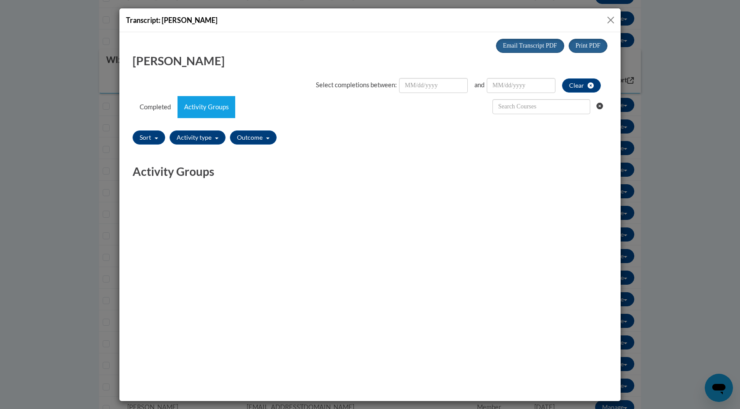
click at [611, 20] on button "Close" at bounding box center [610, 20] width 11 height 11
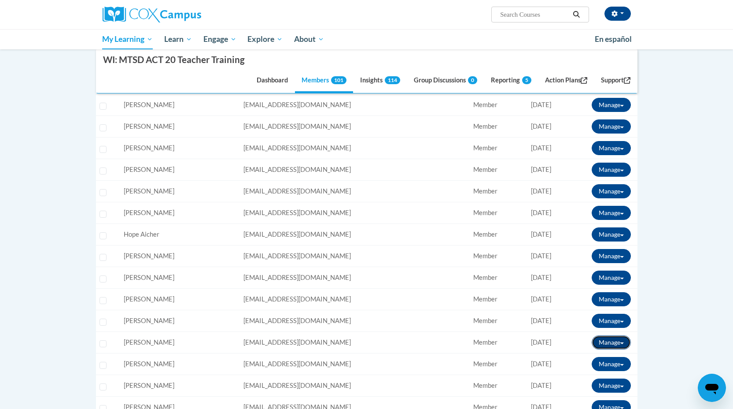
click at [622, 343] on span at bounding box center [622, 343] width 4 height 2
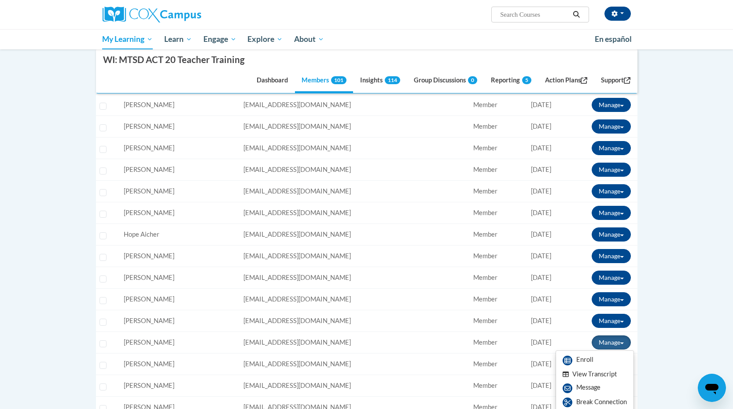
click at [588, 374] on button "View Transcript" at bounding box center [590, 374] width 68 height 14
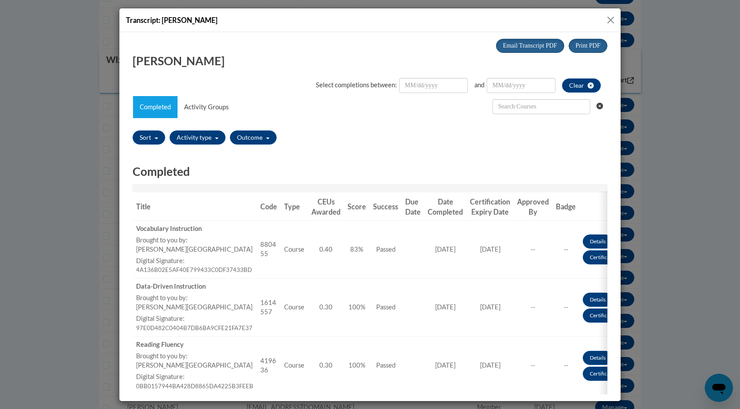
click at [609, 17] on button "Close" at bounding box center [610, 20] width 11 height 11
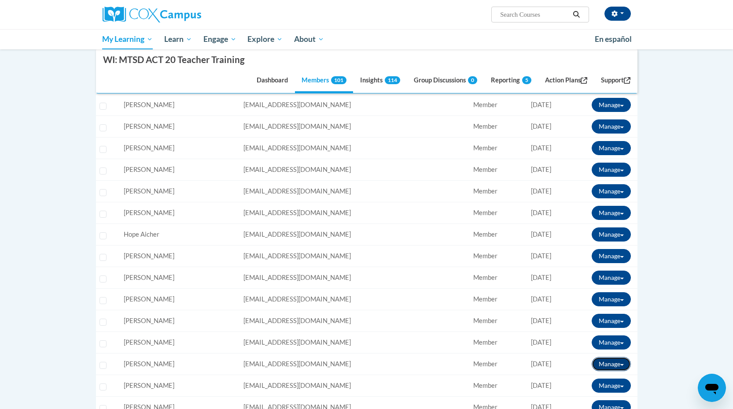
click at [621, 362] on button "Manage" at bounding box center [611, 364] width 39 height 14
click at [598, 392] on button "View Transcript" at bounding box center [590, 396] width 68 height 14
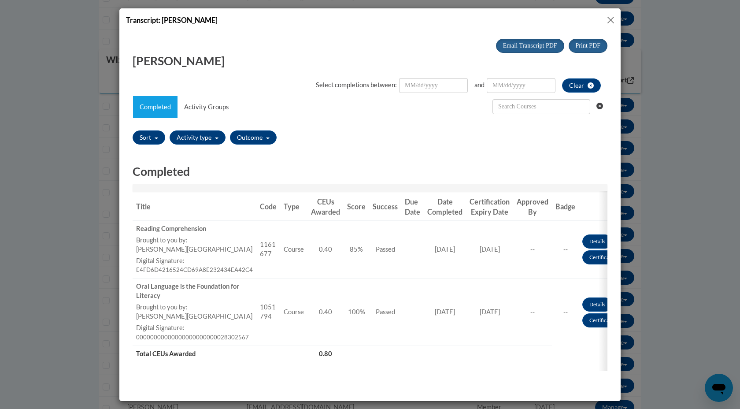
click at [606, 20] on button "Close" at bounding box center [610, 20] width 11 height 11
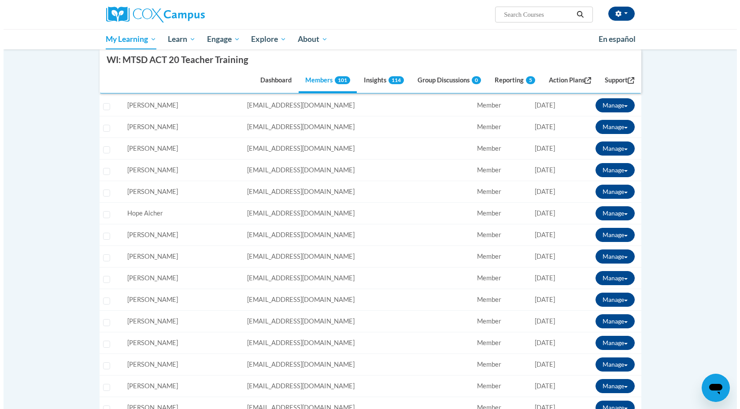
scroll to position [560, 0]
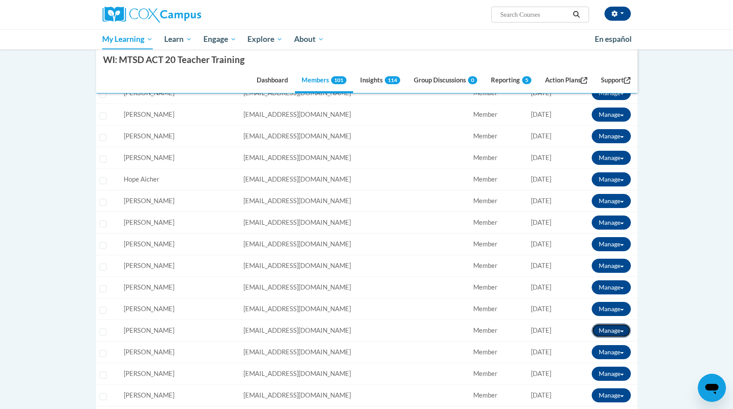
click at [623, 331] on span at bounding box center [622, 331] width 4 height 2
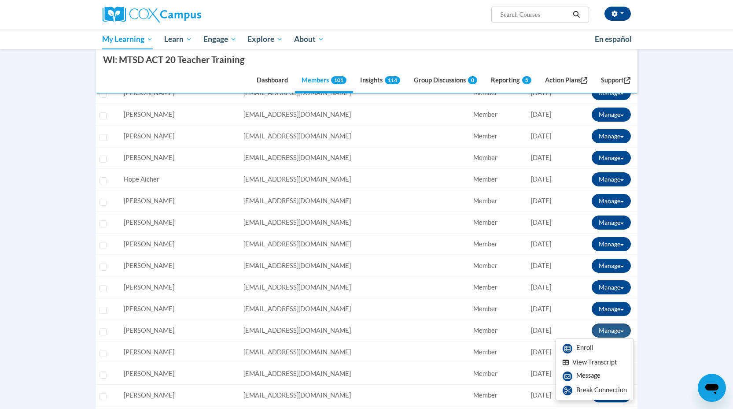
click at [605, 365] on button "View Transcript" at bounding box center [590, 362] width 68 height 14
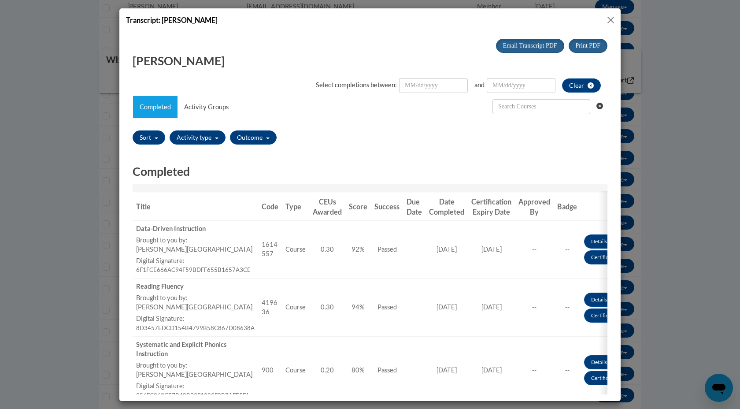
scroll to position [0, 0]
click at [610, 18] on button "Close" at bounding box center [610, 20] width 11 height 11
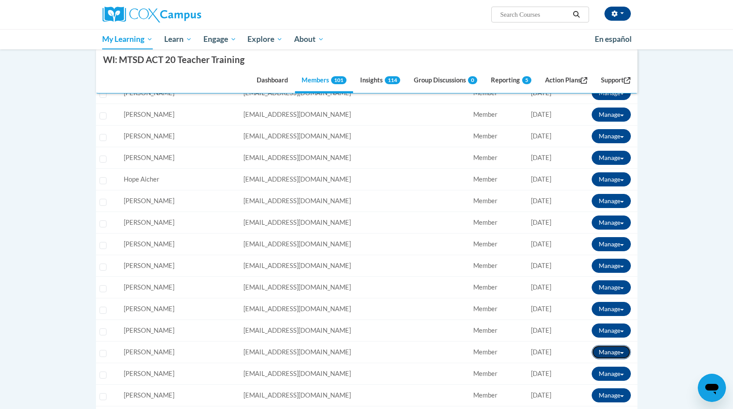
click at [623, 350] on button "Manage" at bounding box center [611, 352] width 39 height 14
click at [592, 387] on button "View Transcript" at bounding box center [590, 384] width 68 height 14
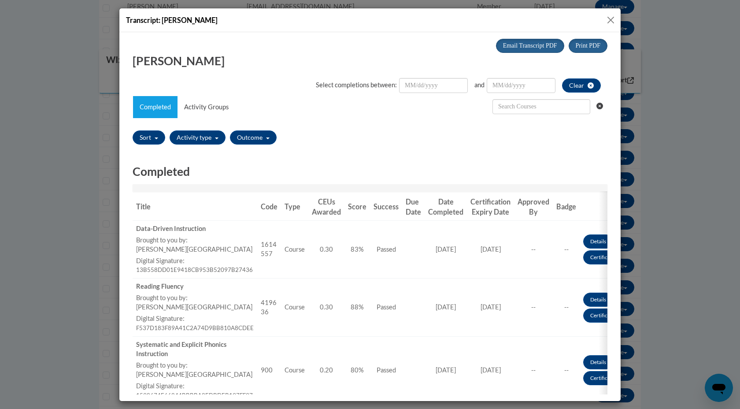
click at [611, 17] on div "Transcript: Jamie Kargus" at bounding box center [369, 20] width 501 height 24
click at [611, 18] on button "Close" at bounding box center [610, 20] width 11 height 11
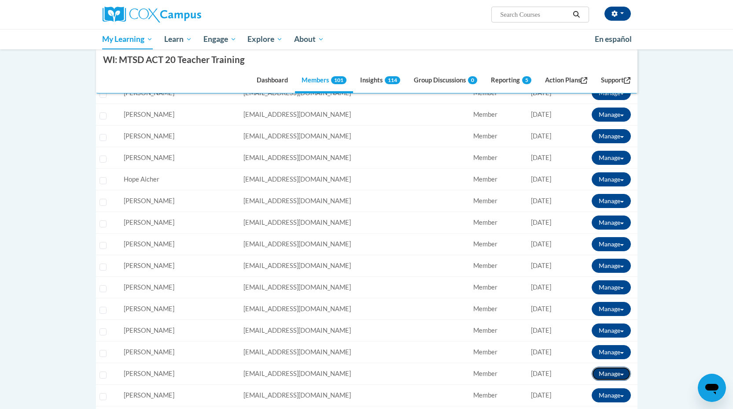
click at [630, 373] on button "Manage" at bounding box center [611, 373] width 39 height 14
click at [591, 403] on button "View Transcript" at bounding box center [590, 405] width 68 height 14
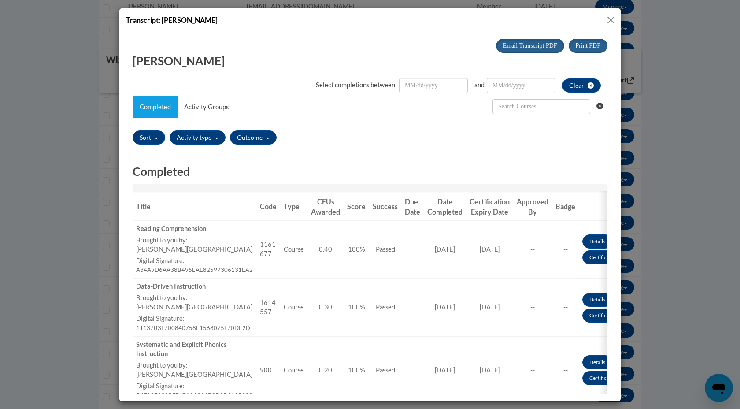
click at [610, 19] on button "Close" at bounding box center [610, 20] width 11 height 11
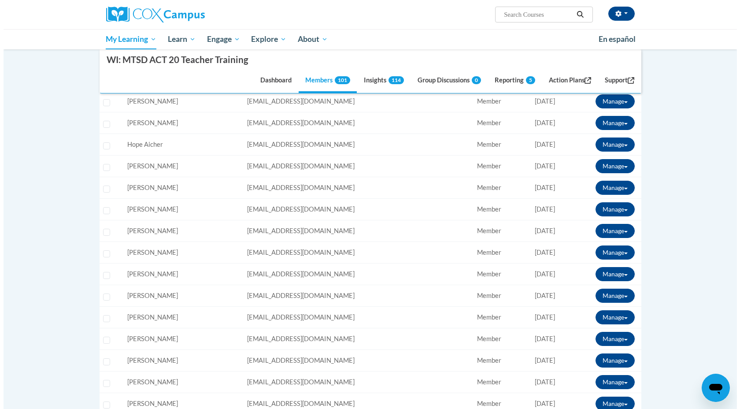
scroll to position [597, 0]
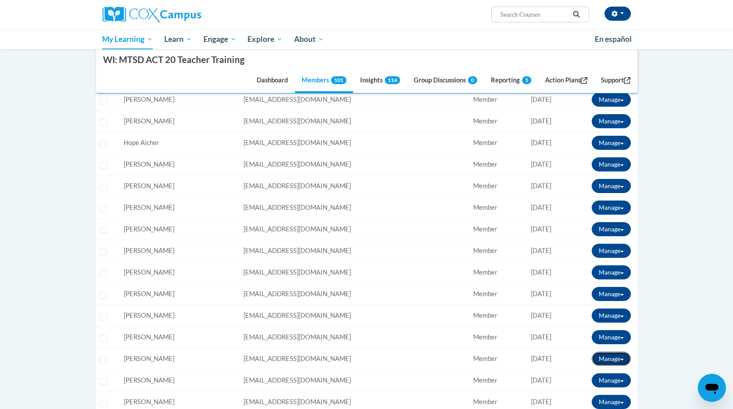
click at [624, 359] on button "Manage" at bounding box center [611, 358] width 39 height 14
click at [595, 388] on button "View Transcript" at bounding box center [590, 390] width 68 height 14
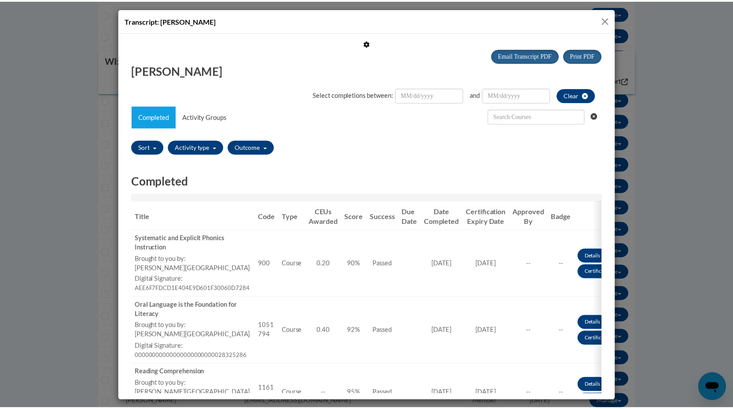
scroll to position [0, 0]
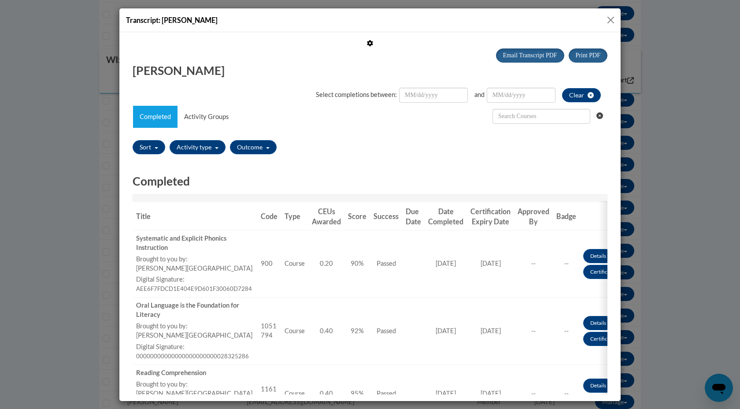
click at [609, 18] on button "Close" at bounding box center [610, 20] width 11 height 11
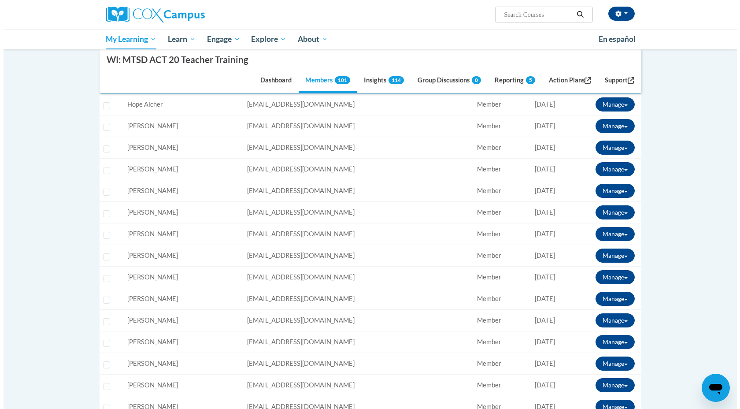
scroll to position [637, 0]
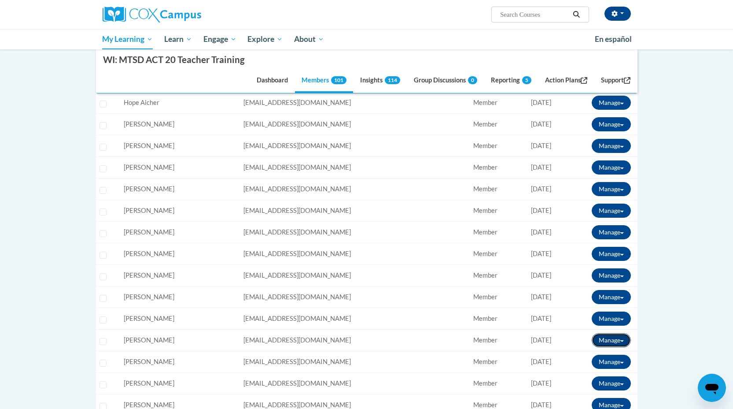
click at [626, 341] on button "Manage" at bounding box center [611, 340] width 39 height 14
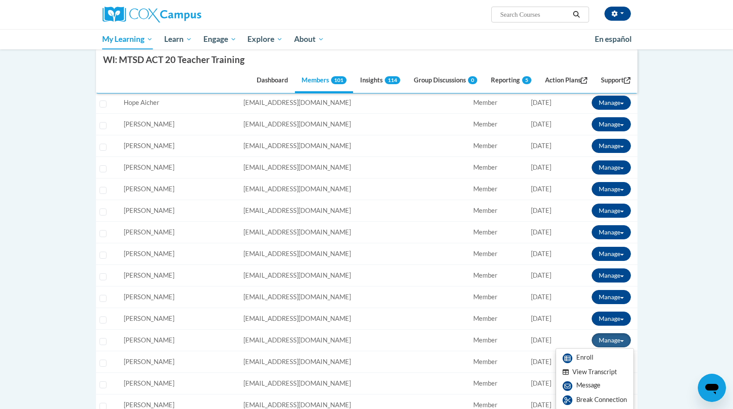
click at [603, 370] on button "View Transcript" at bounding box center [590, 372] width 68 height 14
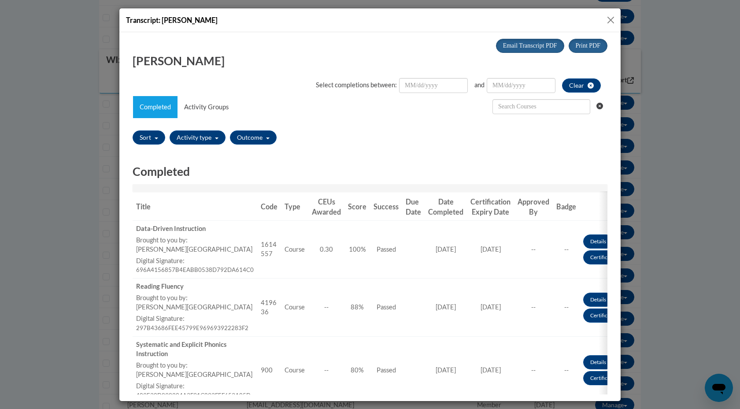
scroll to position [0, 0]
click at [612, 17] on button "Close" at bounding box center [610, 20] width 11 height 11
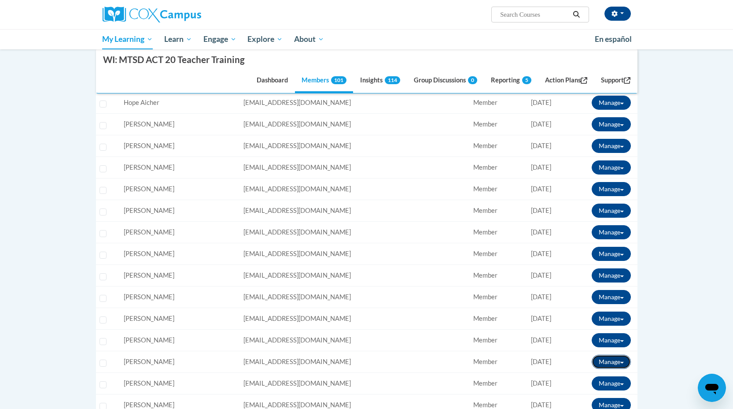
click at [622, 361] on span at bounding box center [622, 362] width 4 height 2
click at [605, 393] on button "View Transcript" at bounding box center [590, 394] width 68 height 14
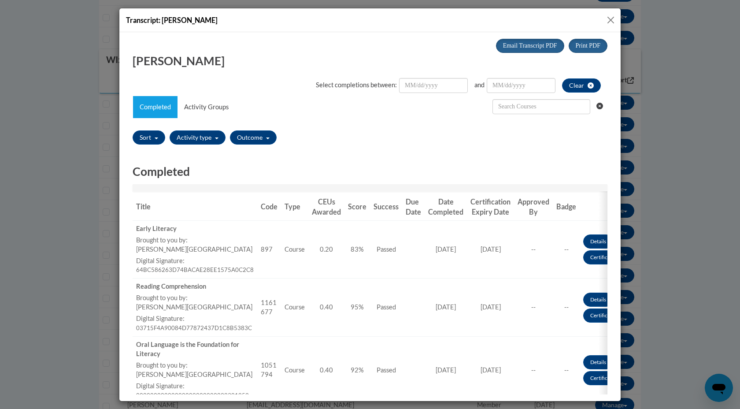
click at [609, 17] on button "Close" at bounding box center [610, 20] width 11 height 11
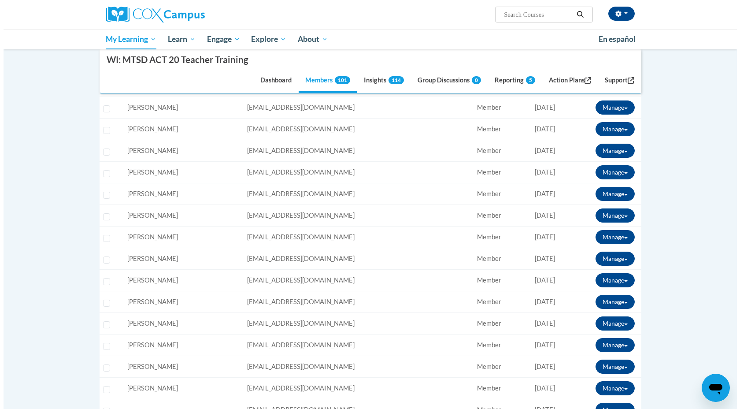
scroll to position [655, 0]
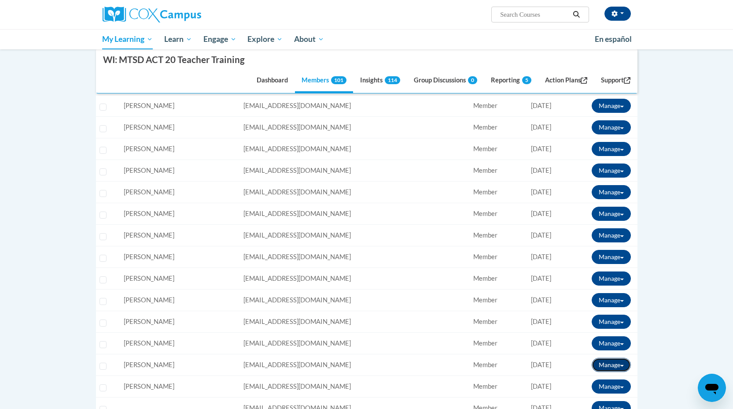
click at [622, 365] on span at bounding box center [622, 366] width 4 height 2
click at [605, 392] on button "View Transcript" at bounding box center [590, 397] width 68 height 14
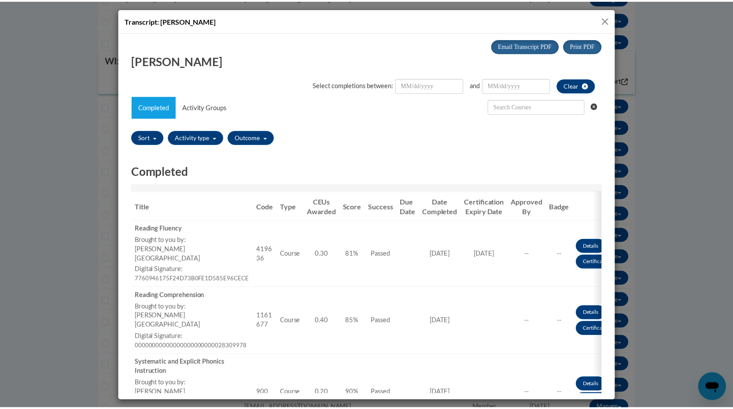
scroll to position [0, 0]
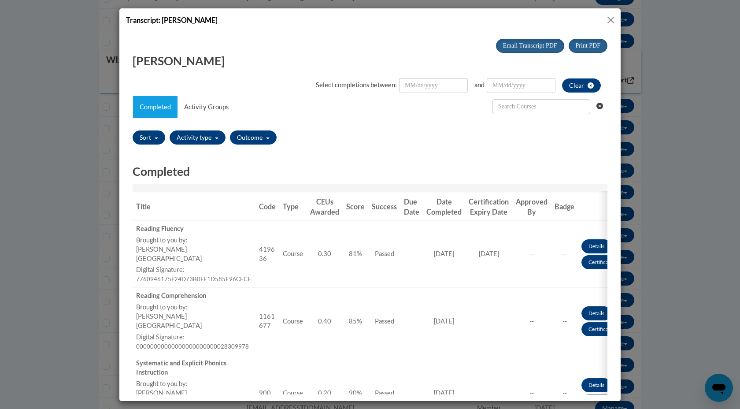
click at [609, 21] on button "Close" at bounding box center [610, 20] width 11 height 11
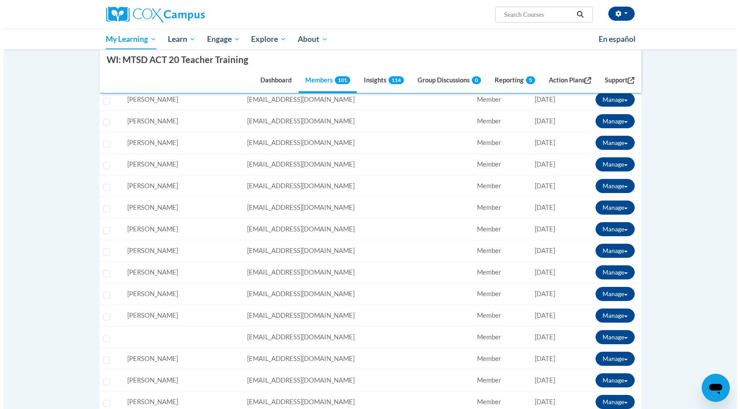
scroll to position [742, 0]
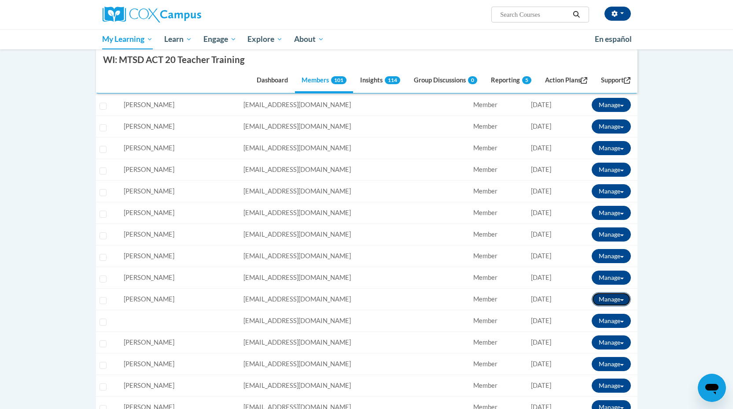
click at [625, 300] on button "Manage" at bounding box center [611, 299] width 39 height 14
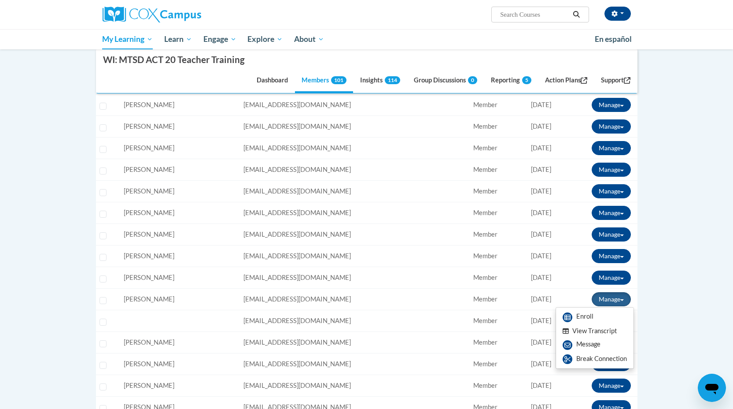
click at [601, 328] on button "View Transcript" at bounding box center [590, 331] width 68 height 14
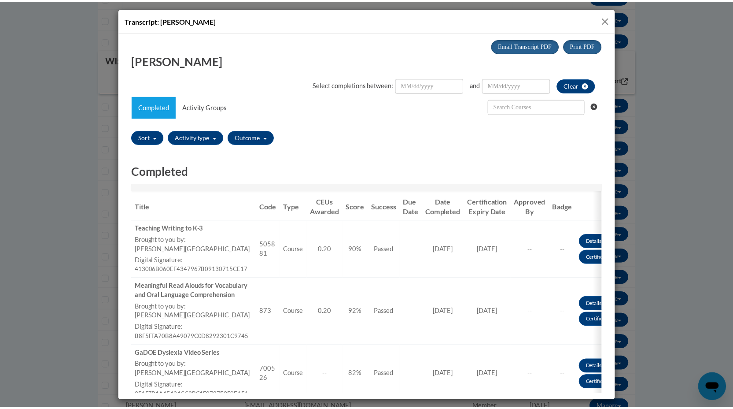
scroll to position [0, 0]
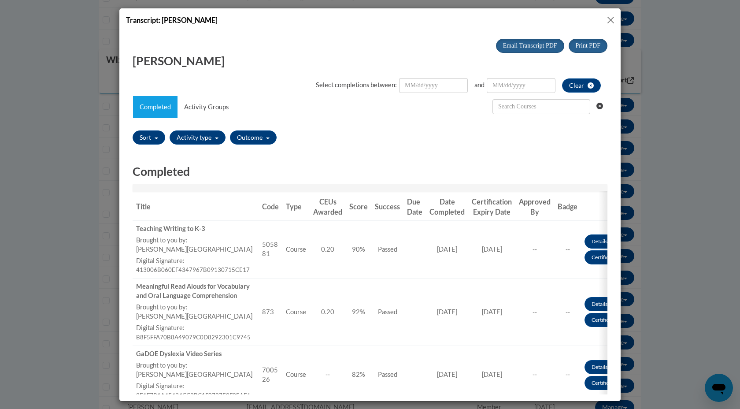
click at [613, 18] on button "Close" at bounding box center [610, 20] width 11 height 11
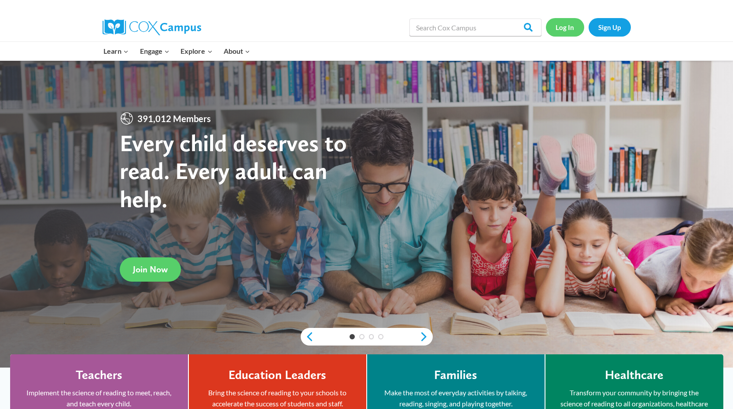
click at [566, 28] on link "Log In" at bounding box center [565, 27] width 38 height 18
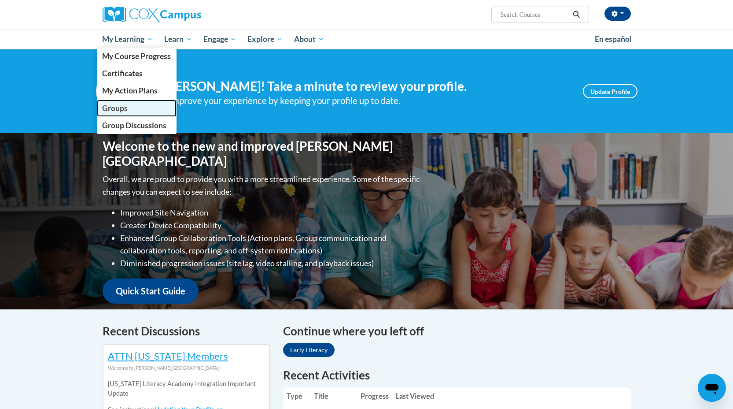
click at [121, 110] on span "Groups" at bounding box center [115, 107] width 26 height 9
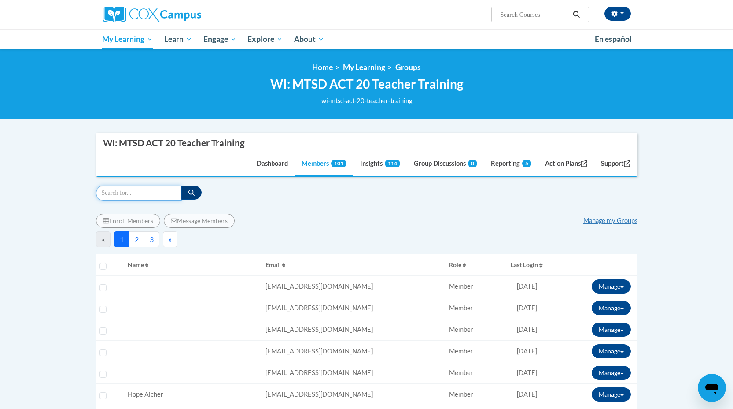
click at [141, 192] on input "Search" at bounding box center [139, 192] width 86 height 15
type input "sieben"
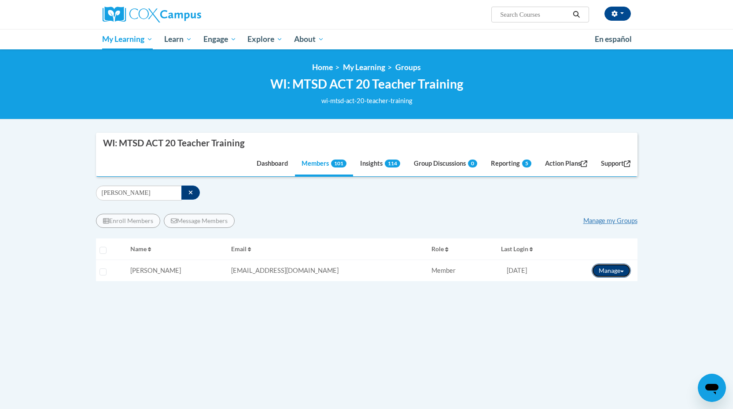
click at [620, 269] on button "Manage" at bounding box center [611, 270] width 39 height 14
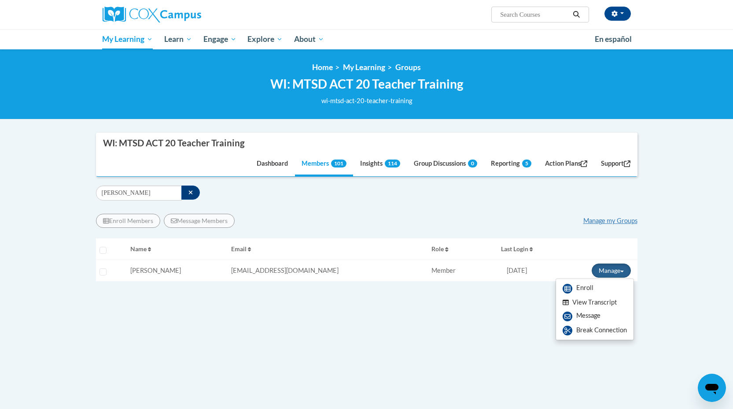
click at [591, 305] on button "View Transcript" at bounding box center [590, 302] width 68 height 14
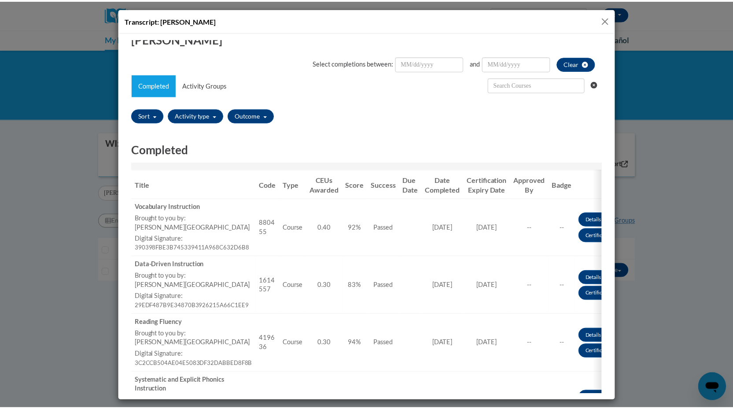
scroll to position [12, 0]
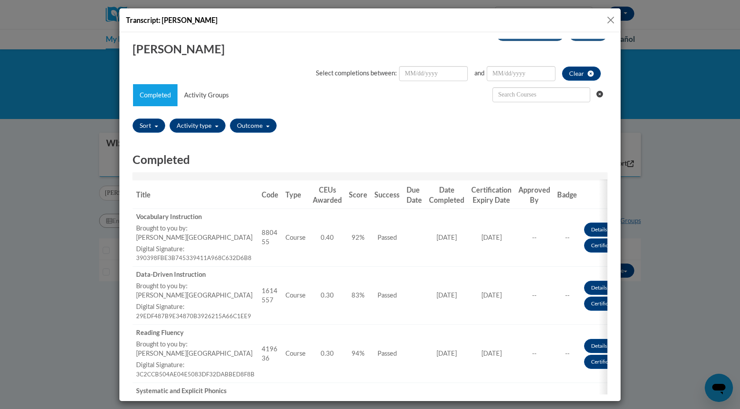
click at [608, 17] on button "Close" at bounding box center [610, 20] width 11 height 11
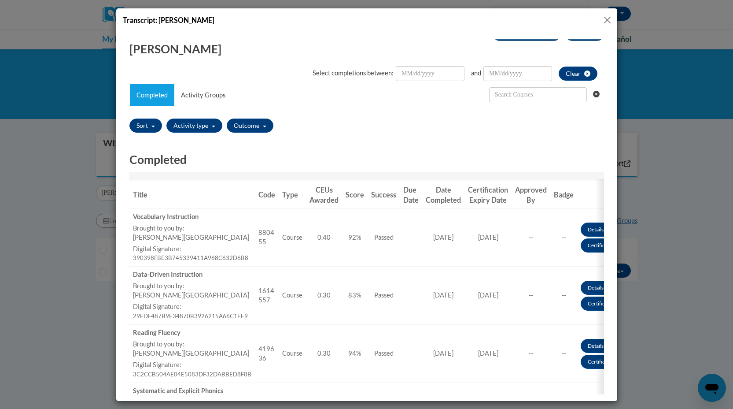
scroll to position [0, 0]
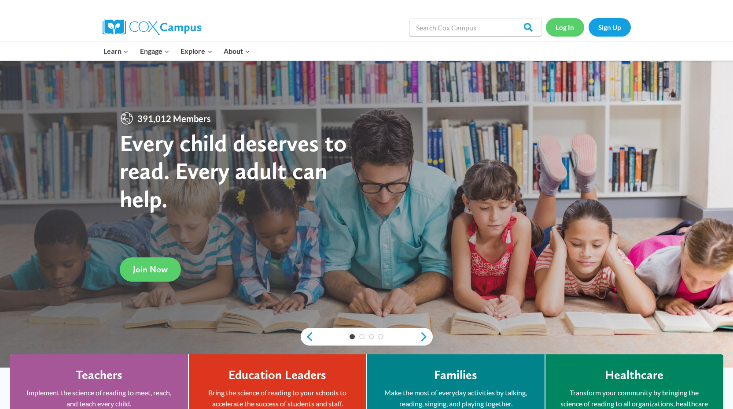
click at [575, 28] on link "Log In" at bounding box center [565, 27] width 38 height 18
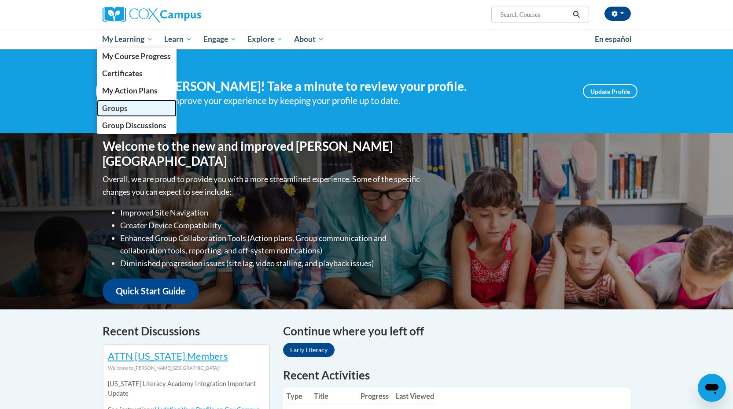
click at [118, 108] on span "Groups" at bounding box center [115, 107] width 26 height 9
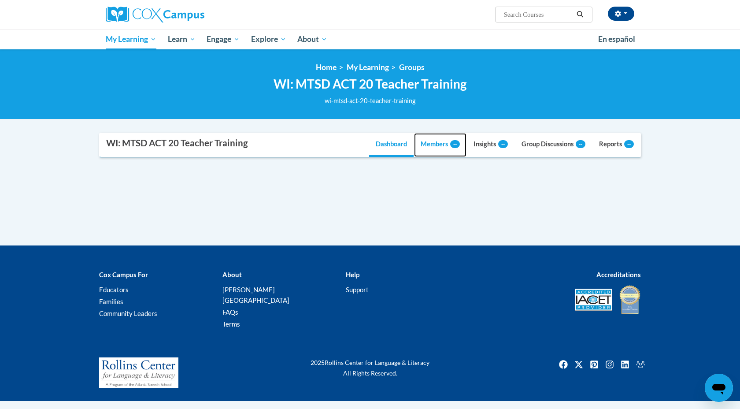
click at [438, 145] on link "Members --" at bounding box center [440, 145] width 52 height 24
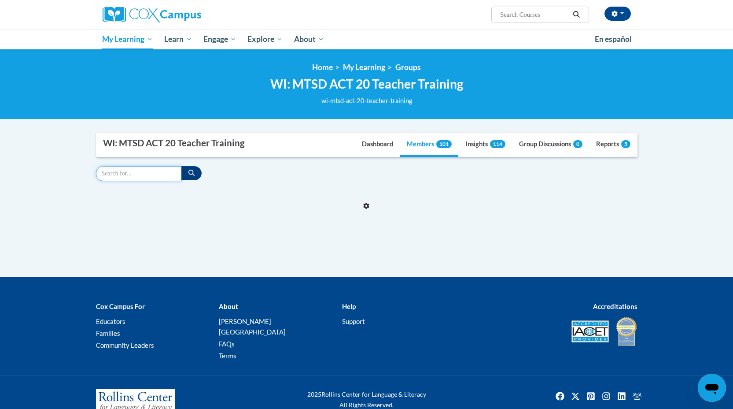
click at [141, 173] on input "Search" at bounding box center [139, 173] width 86 height 15
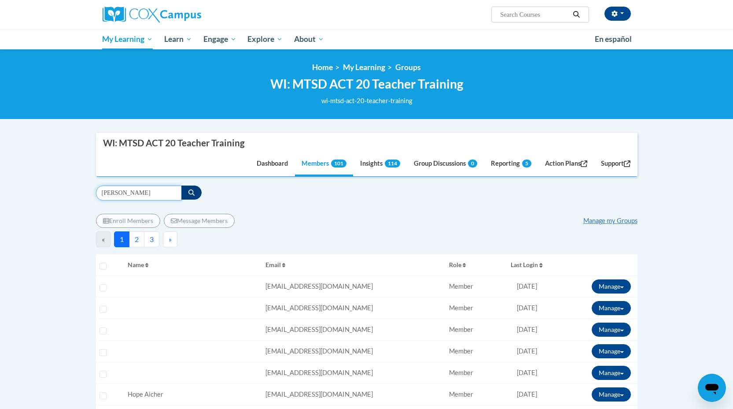
type input "hanson"
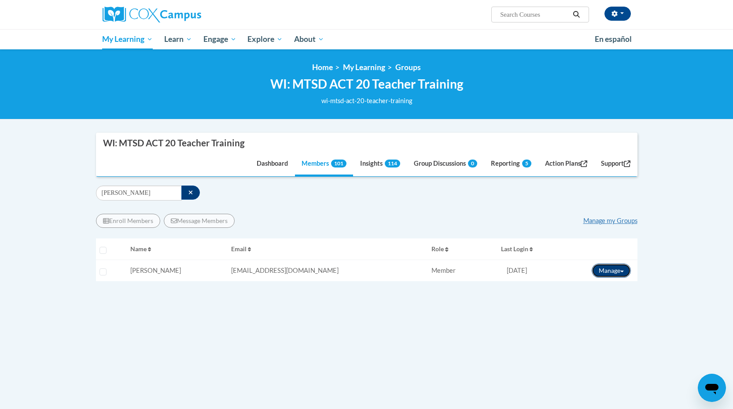
click at [621, 270] on span at bounding box center [622, 271] width 4 height 2
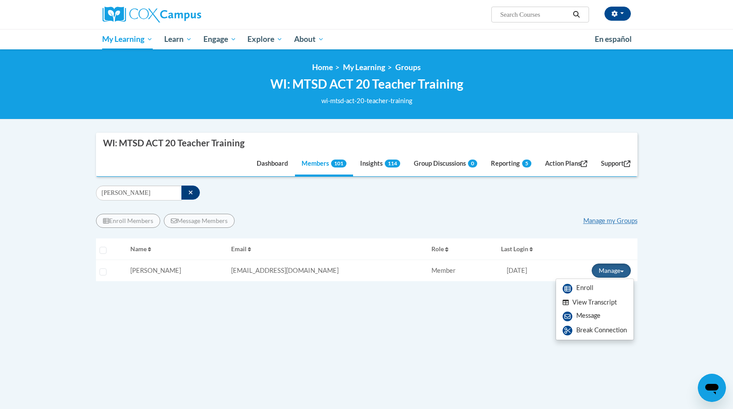
click at [608, 304] on button "View Transcript" at bounding box center [590, 302] width 68 height 14
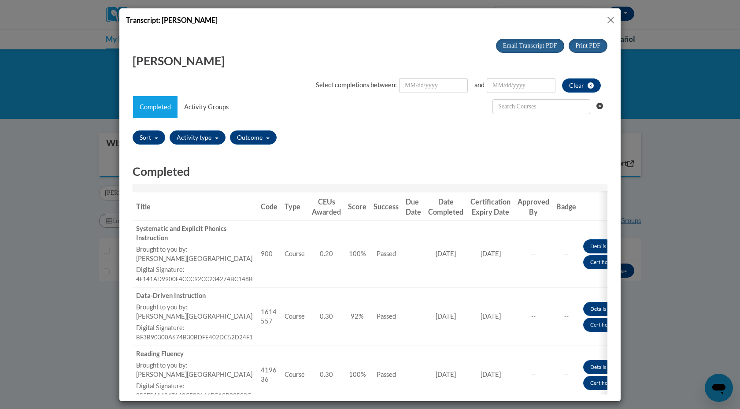
click at [611, 18] on button "Close" at bounding box center [610, 20] width 11 height 11
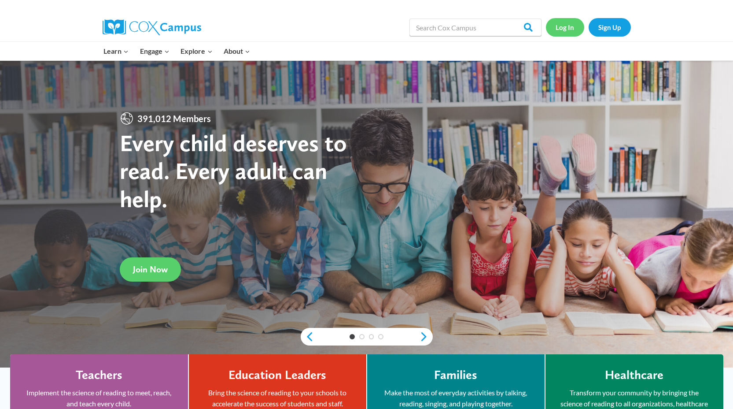
click at [565, 26] on link "Log In" at bounding box center [565, 27] width 38 height 18
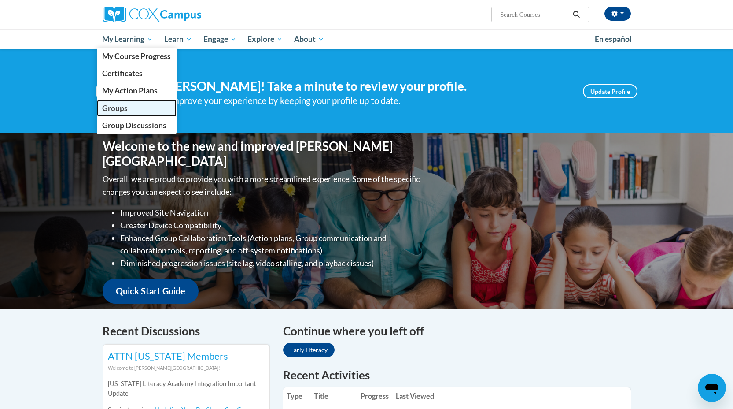
click at [118, 110] on span "Groups" at bounding box center [115, 107] width 26 height 9
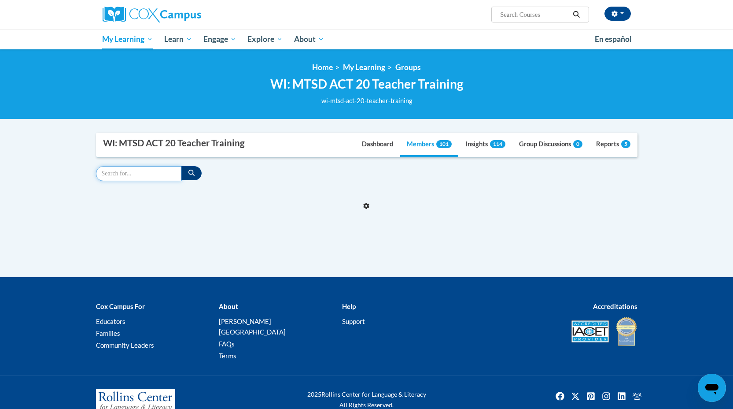
click at [125, 174] on input "Search" at bounding box center [139, 173] width 86 height 15
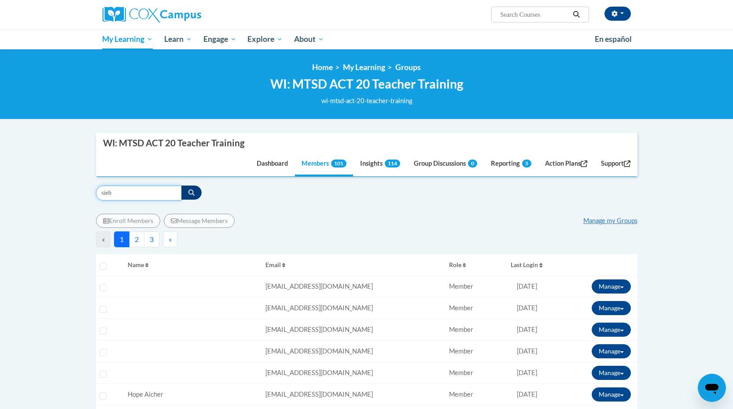
type input "sieb"
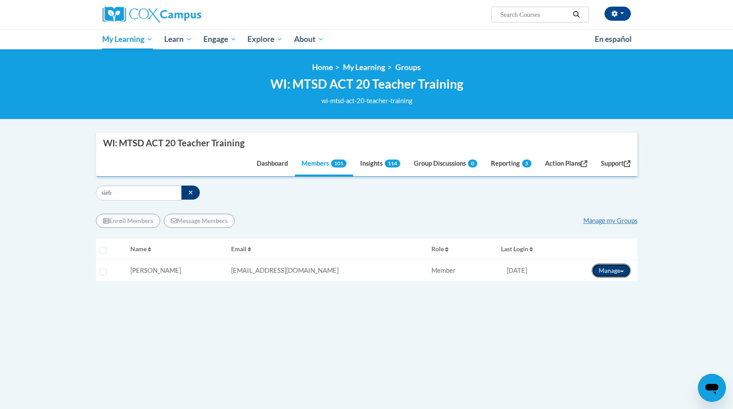
click at [618, 269] on button "Manage" at bounding box center [611, 270] width 39 height 14
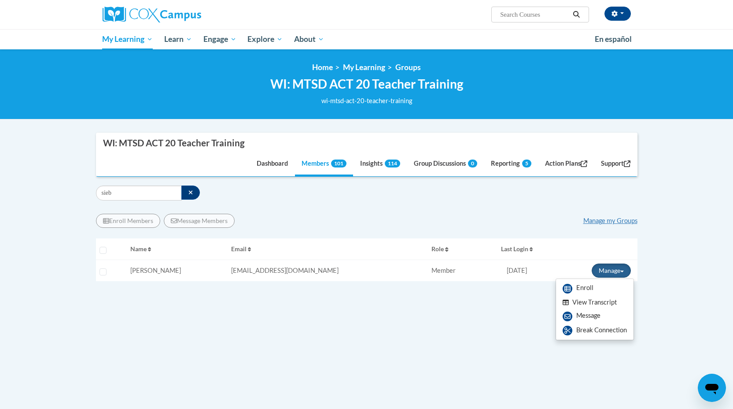
click at [607, 301] on button "View Transcript" at bounding box center [590, 302] width 68 height 14
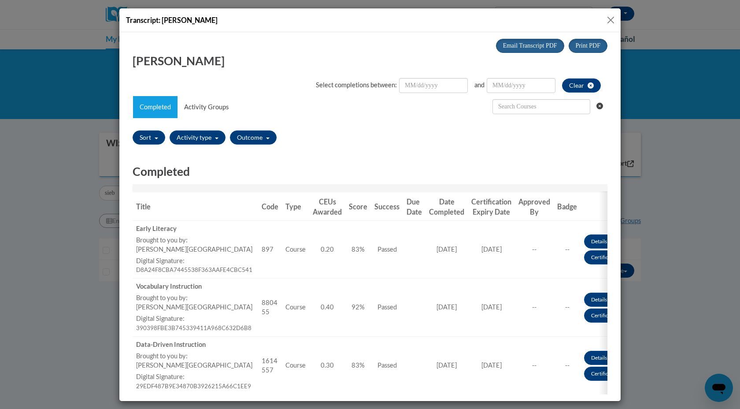
click at [611, 19] on button "Close" at bounding box center [610, 20] width 11 height 11
